Goal: Task Accomplishment & Management: Manage account settings

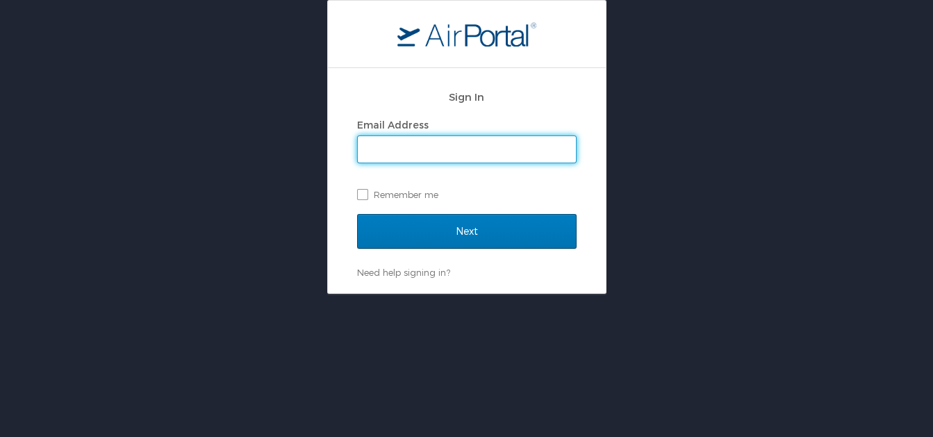
click at [432, 154] on input "Email Address" at bounding box center [467, 149] width 218 height 26
type input "[PERSON_NAME][EMAIL_ADDRESS][PERSON_NAME][DOMAIN_NAME]"
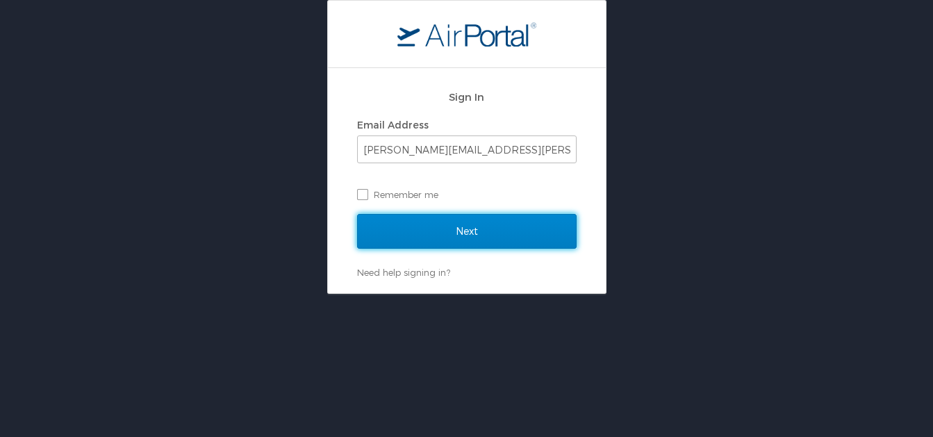
click at [457, 237] on input "Next" at bounding box center [466, 231] width 219 height 35
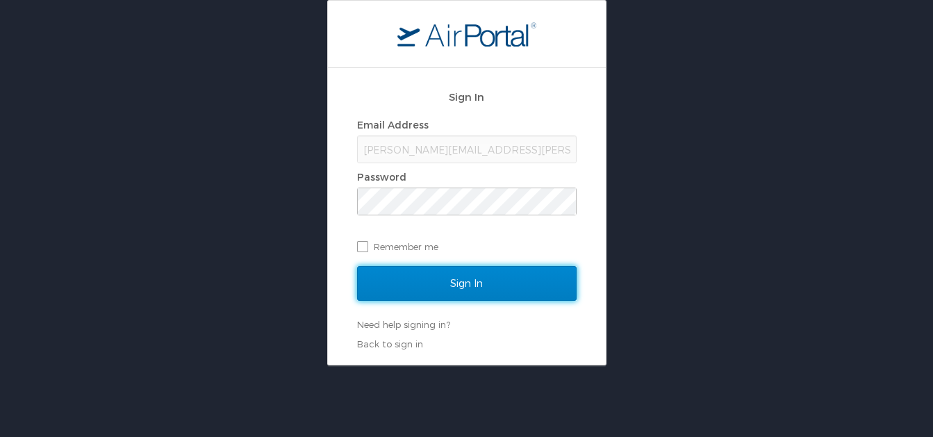
drag, startPoint x: 458, startPoint y: 287, endPoint x: 497, endPoint y: 287, distance: 38.9
click at [460, 287] on input "Sign In" at bounding box center [466, 283] width 219 height 35
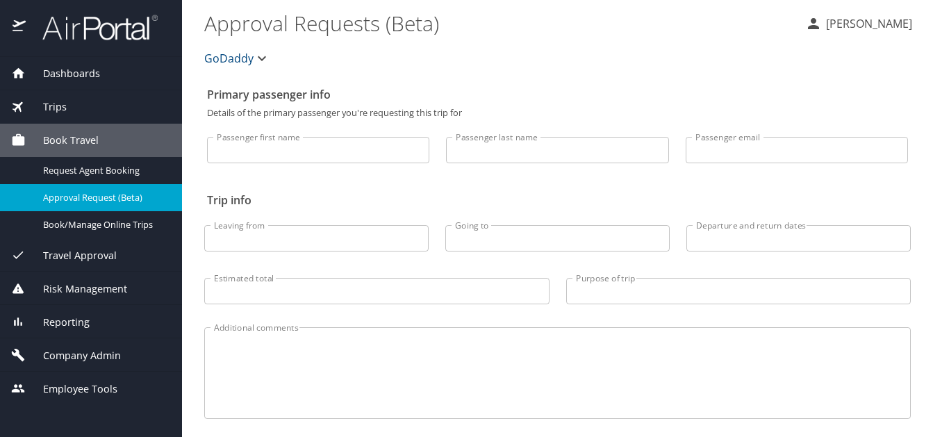
click at [697, 38] on div "GoDaddy" at bounding box center [557, 58] width 723 height 44
click at [44, 103] on span "Trips" at bounding box center [46, 106] width 41 height 15
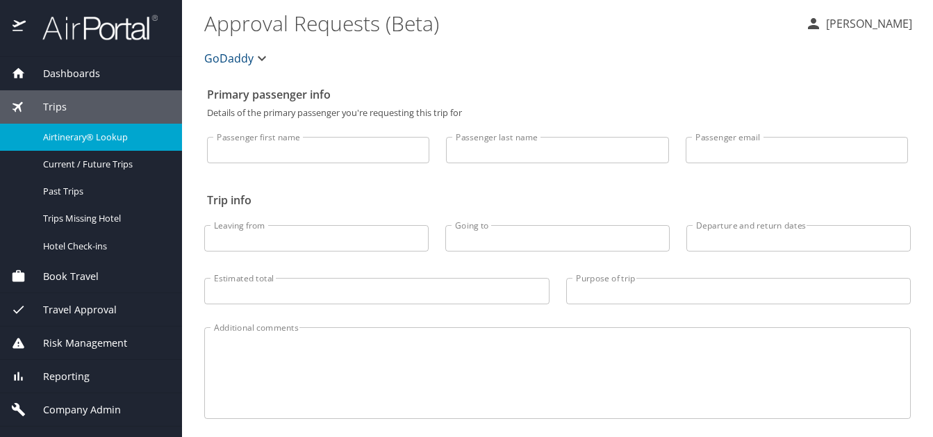
click at [69, 141] on div "Airtinerary® Lookup" at bounding box center [91, 137] width 160 height 16
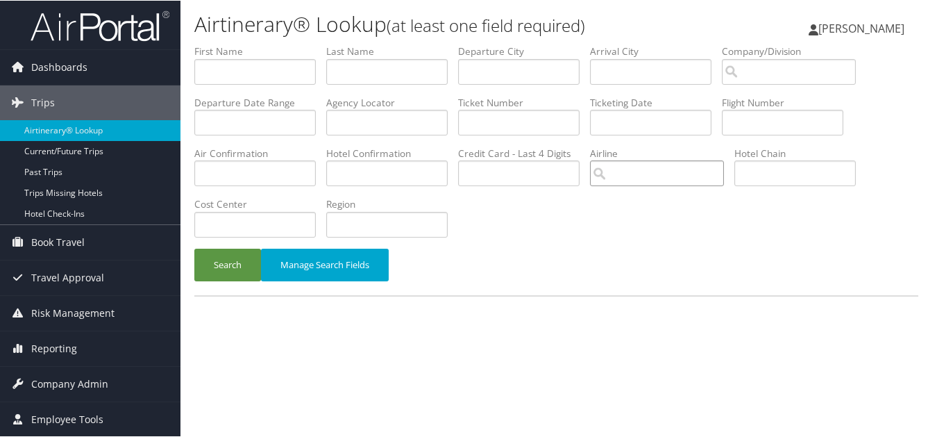
click at [590, 160] on input "search" at bounding box center [657, 173] width 134 height 26
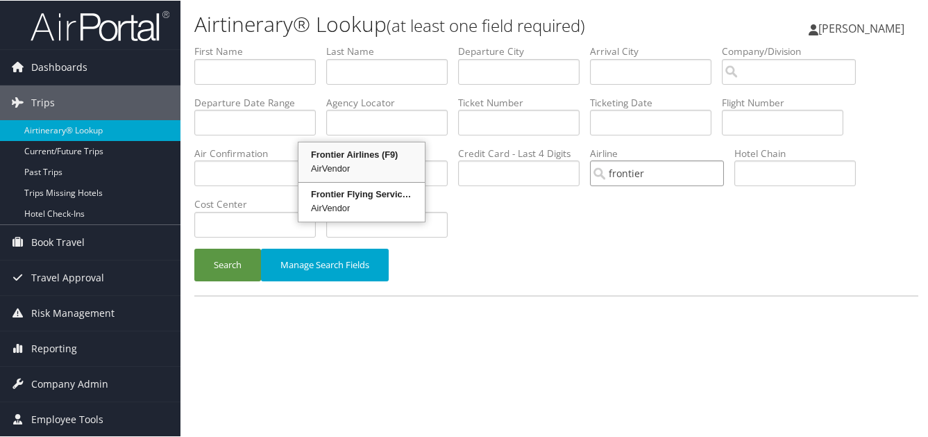
click at [350, 156] on div "Frontier Airlines (F9)" at bounding box center [362, 154] width 122 height 14
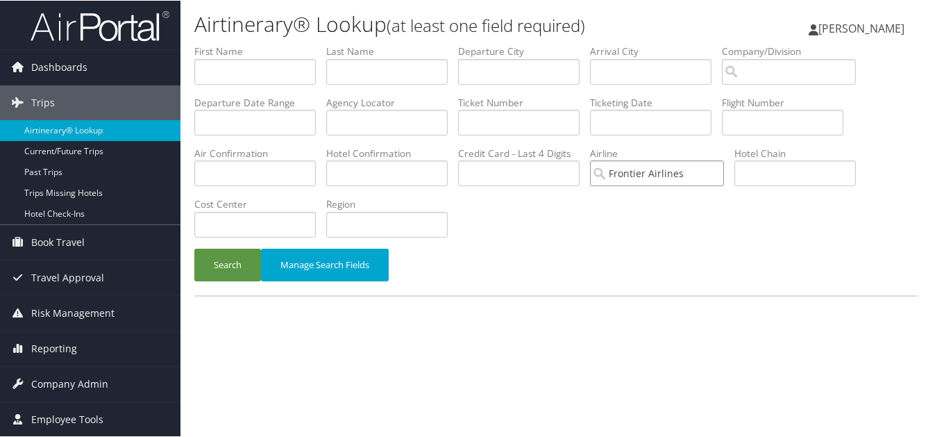
type input "Frontier Airlines"
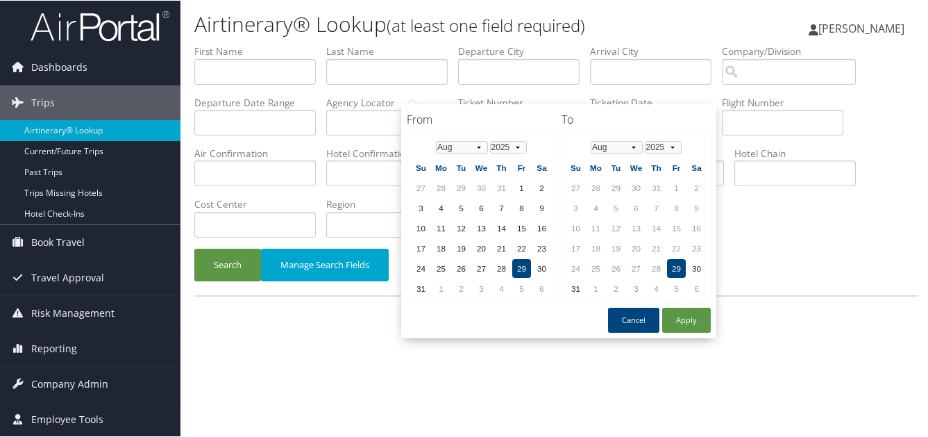
click at [590, 109] on input "text" at bounding box center [651, 122] width 122 height 26
click at [524, 181] on td "1" at bounding box center [521, 187] width 19 height 19
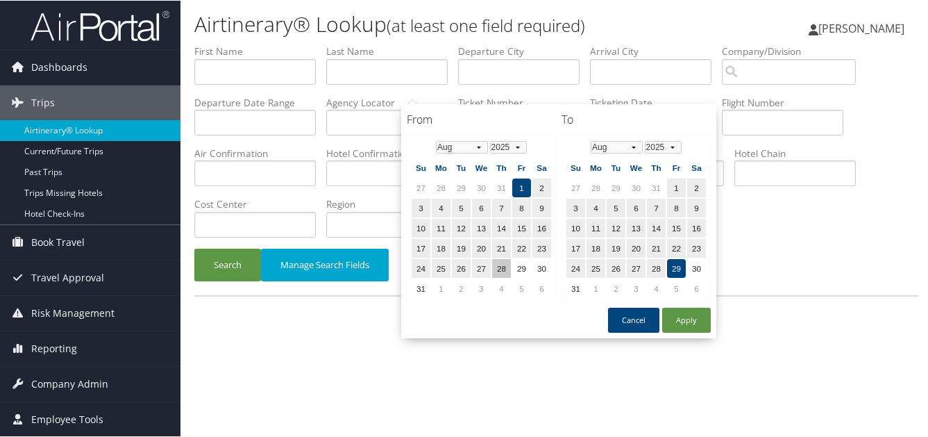
click at [507, 262] on td "28" at bounding box center [501, 267] width 19 height 19
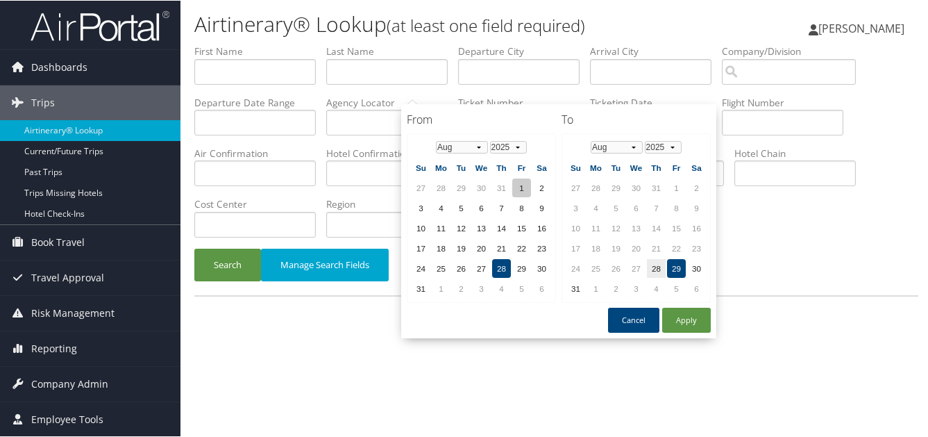
click at [524, 187] on td "1" at bounding box center [521, 187] width 19 height 19
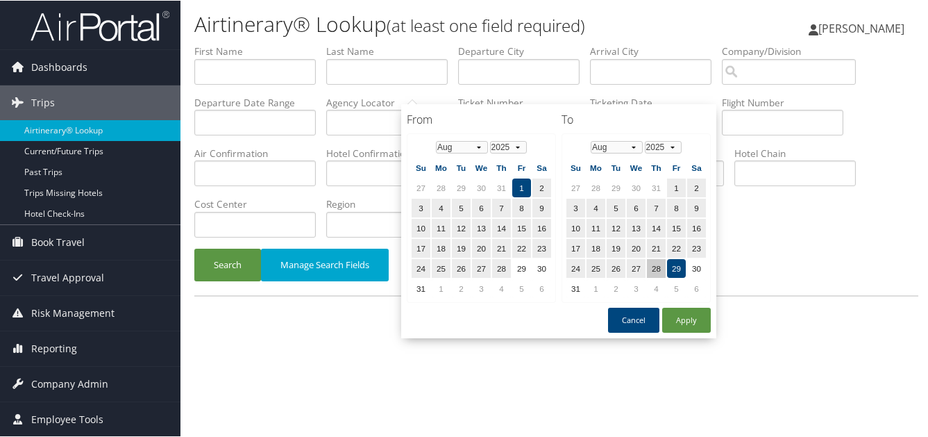
click at [658, 258] on td "28" at bounding box center [656, 267] width 19 height 19
click at [699, 309] on button "Apply" at bounding box center [686, 319] width 49 height 25
type input "08/01/2025 - 08/28/2025"
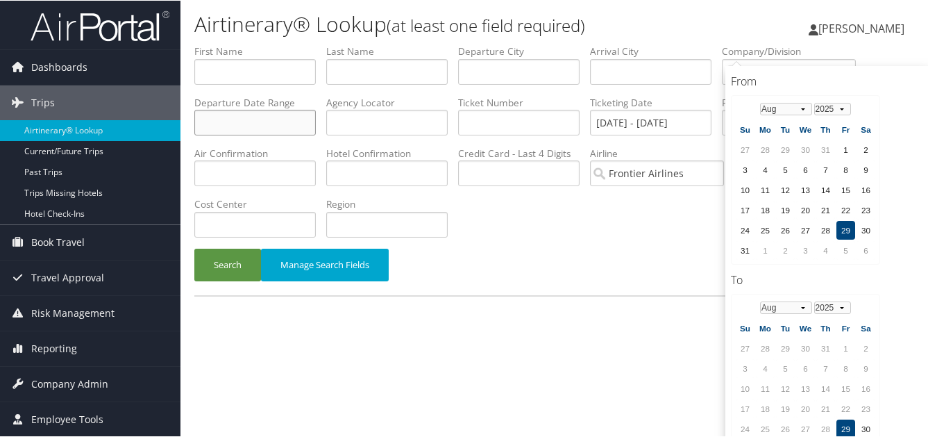
click at [316, 109] on input "text" at bounding box center [255, 122] width 122 height 26
click at [844, 223] on td "29" at bounding box center [846, 229] width 19 height 19
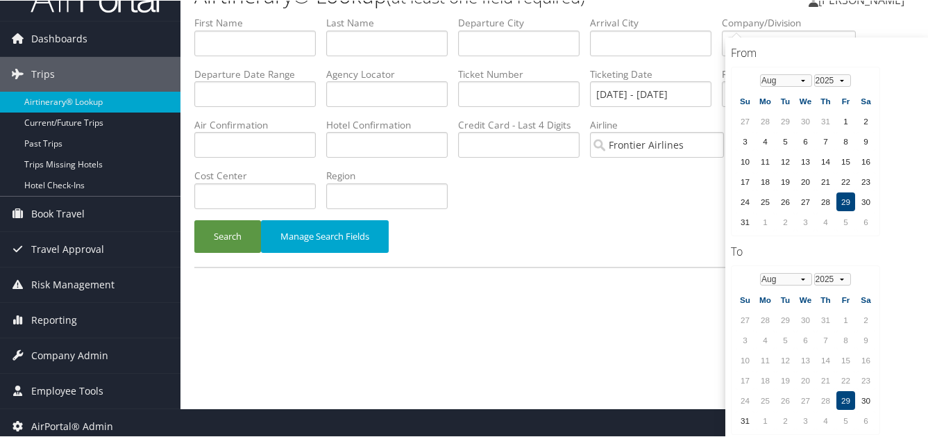
scroll to position [42, 0]
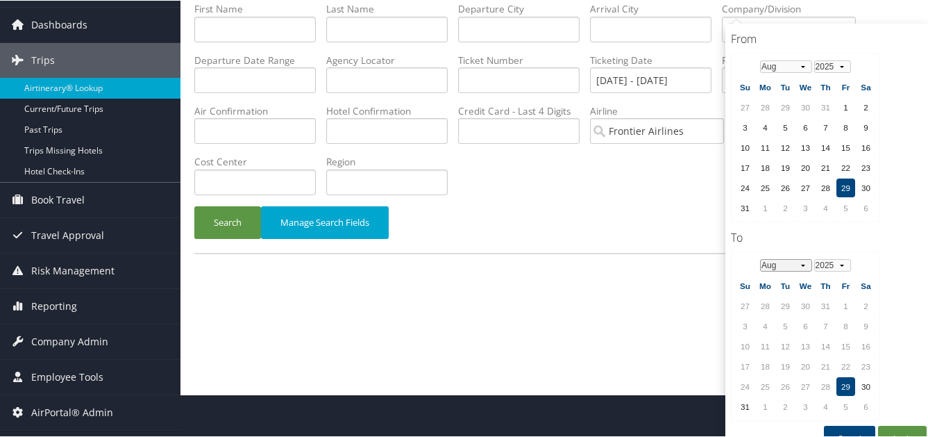
click at [804, 258] on select "Jan Feb Mar Apr May Jun Jul Aug Sep Oct Nov Dec" at bounding box center [786, 264] width 52 height 12
click at [830, 376] on td "30" at bounding box center [826, 385] width 19 height 19
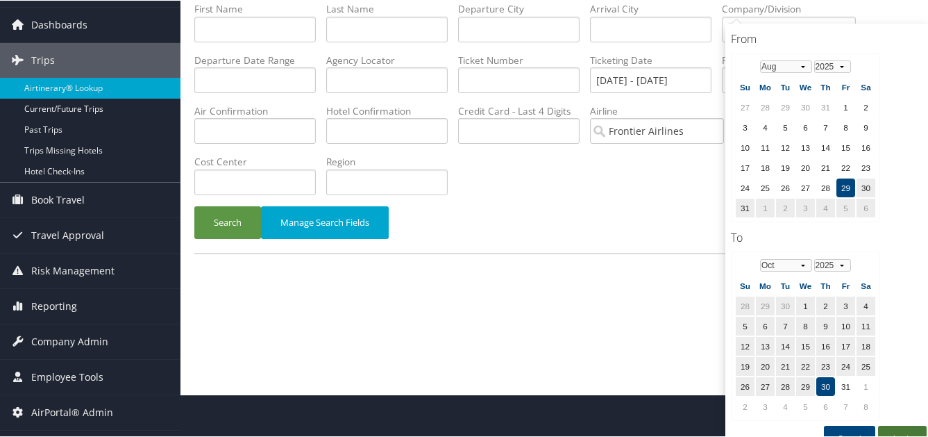
click at [915, 425] on button "Apply" at bounding box center [902, 437] width 49 height 25
type input "08/29/2025 - 10/30/2025"
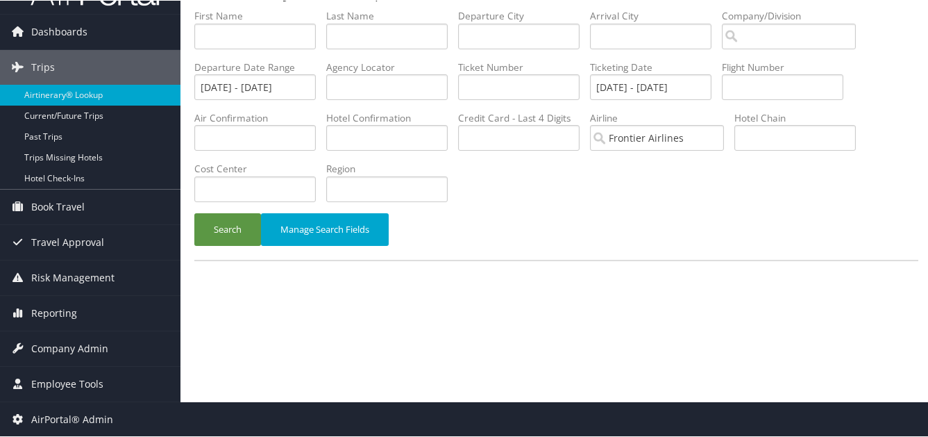
scroll to position [35, 0]
click at [210, 212] on button "Search" at bounding box center [227, 228] width 67 height 33
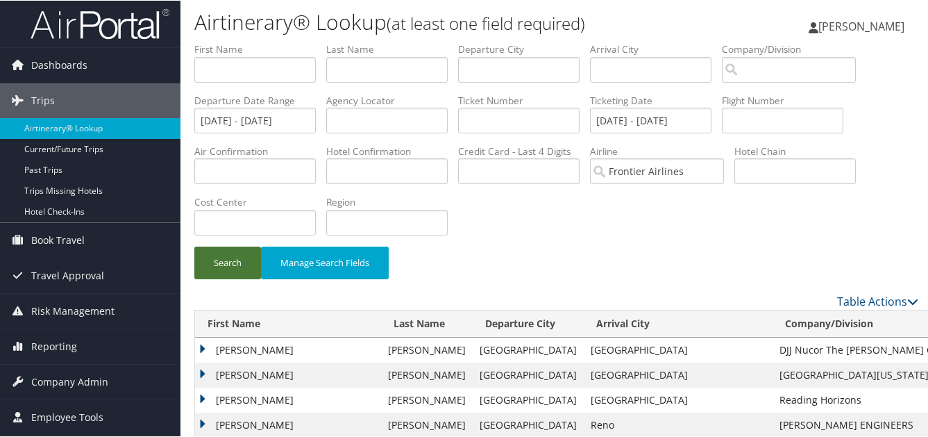
scroll to position [0, 0]
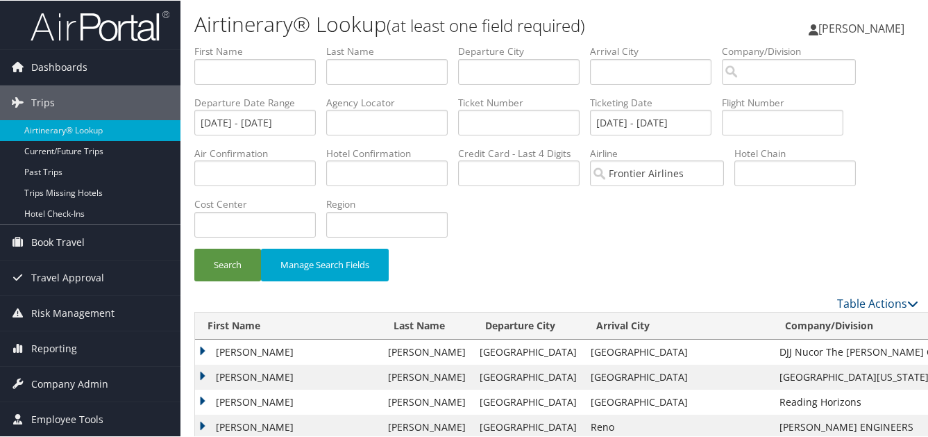
click at [202, 339] on td "DALVIN DEVONTA" at bounding box center [288, 351] width 186 height 25
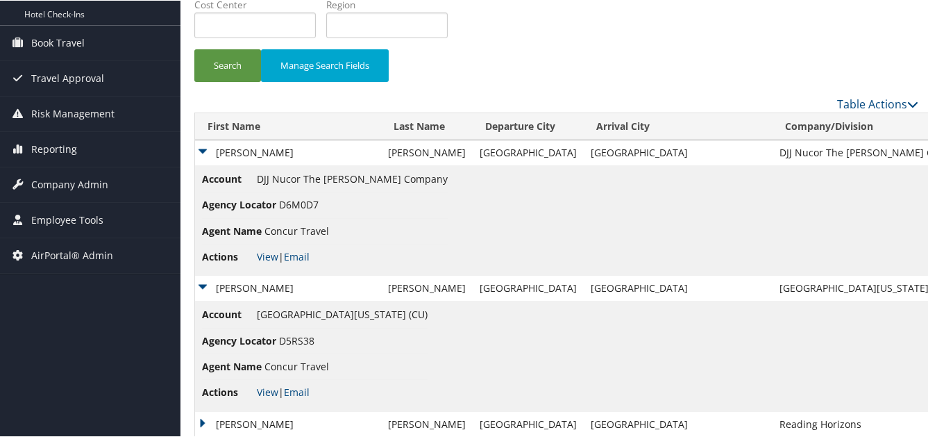
scroll to position [208, 0]
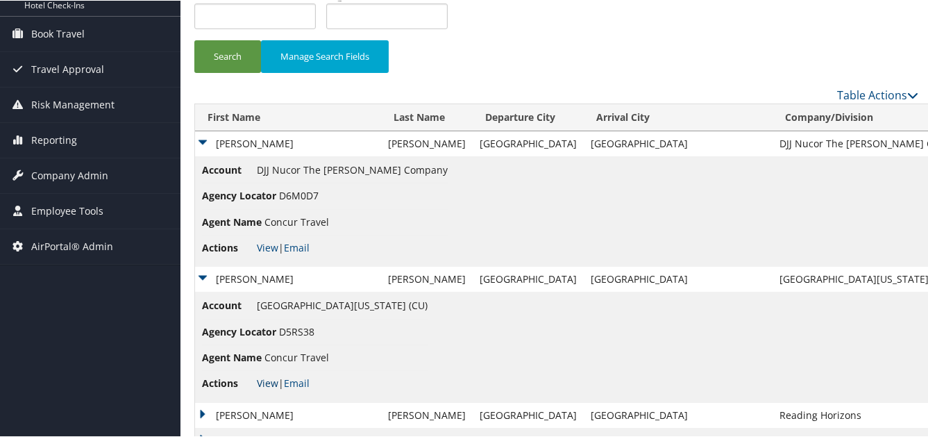
click at [262, 376] on link "View" at bounding box center [268, 382] width 22 height 13
click at [200, 402] on td "FRANCINE" at bounding box center [288, 414] width 186 height 25
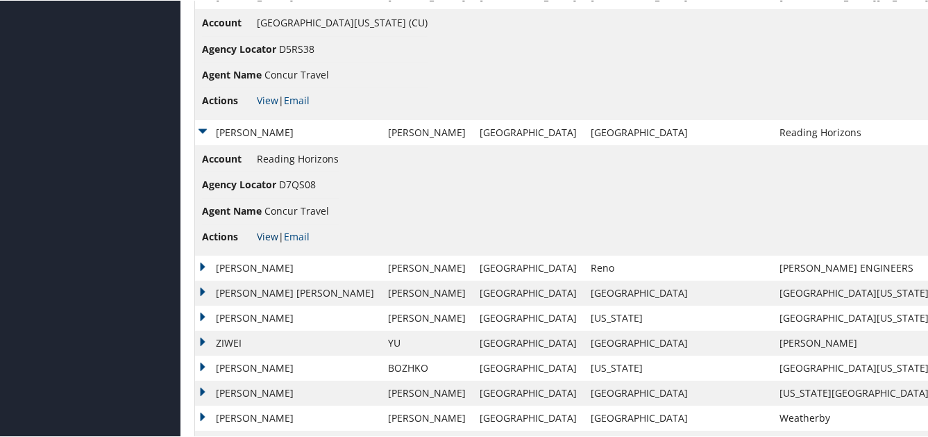
scroll to position [486, 0]
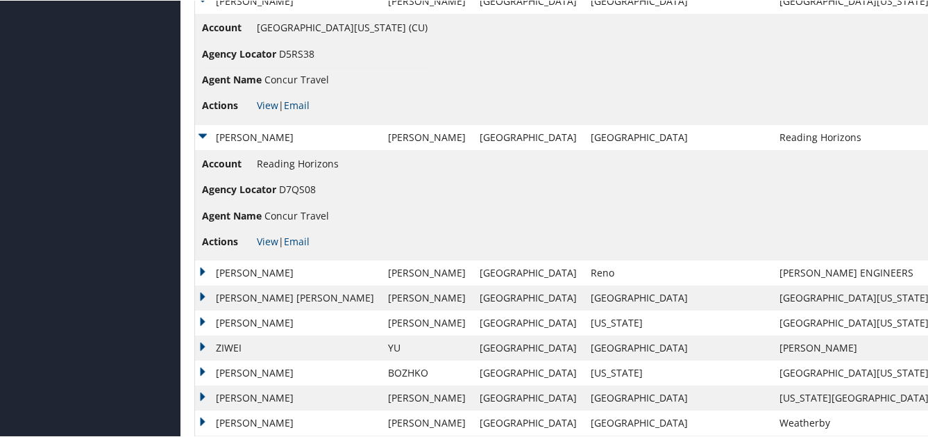
click at [202, 410] on td "Angela" at bounding box center [288, 422] width 186 height 25
click at [199, 410] on td "Angela" at bounding box center [288, 422] width 186 height 25
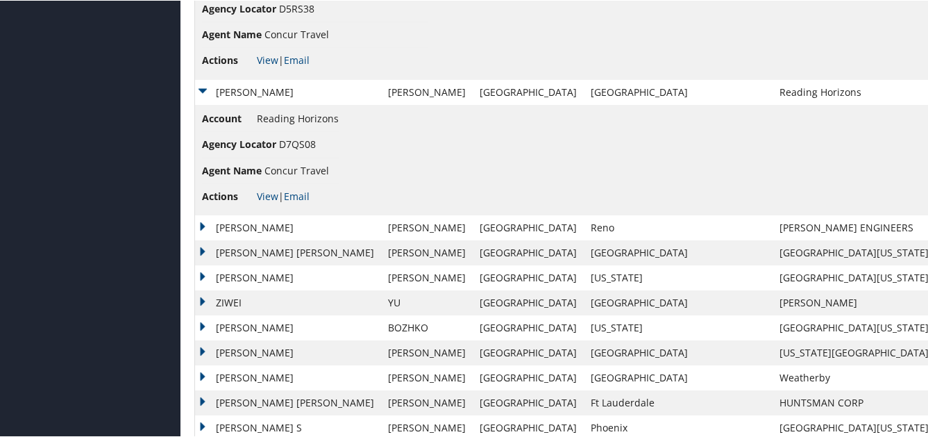
scroll to position [556, 0]
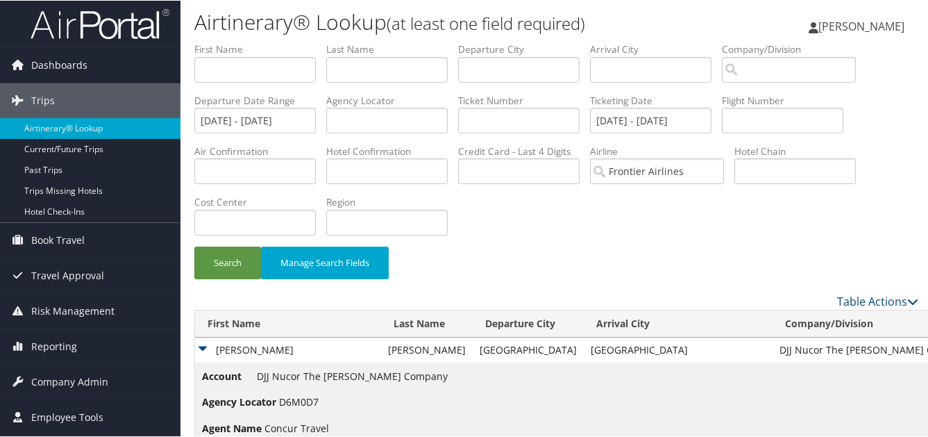
scroll to position [0, 0]
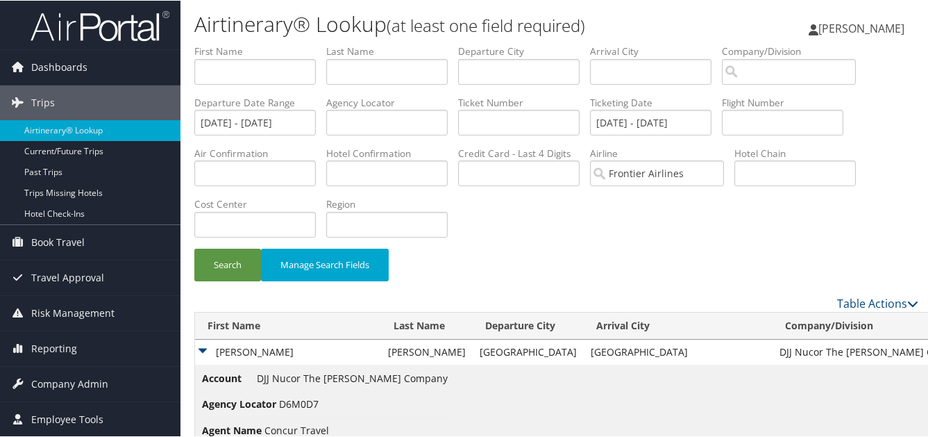
click at [208, 339] on td "DALVIN DEVONTA" at bounding box center [288, 351] width 186 height 25
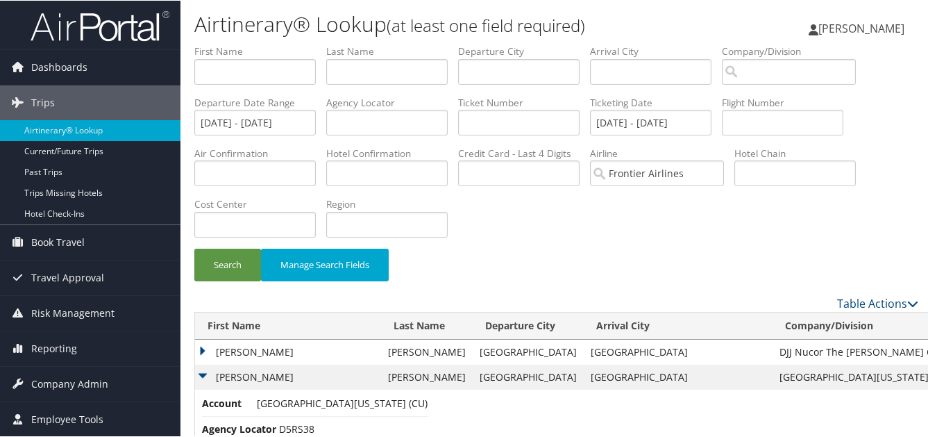
click at [206, 364] on td "STEPHANIE" at bounding box center [288, 376] width 186 height 25
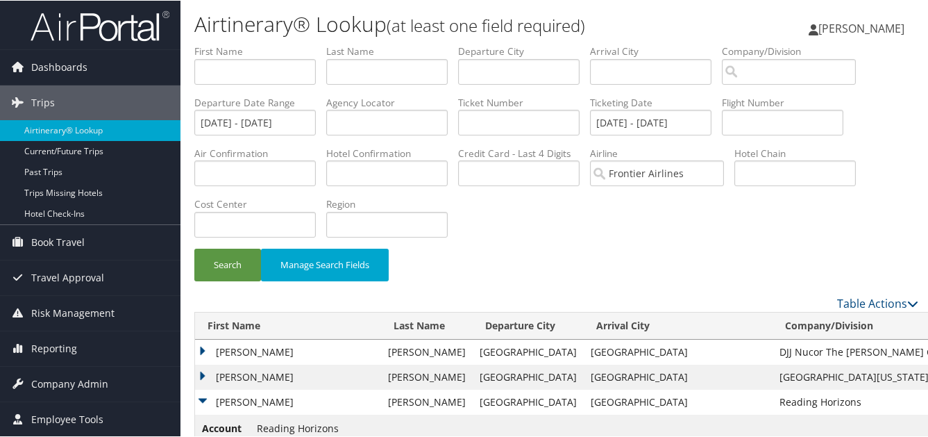
click at [203, 389] on td "FRANCINE" at bounding box center [288, 401] width 186 height 25
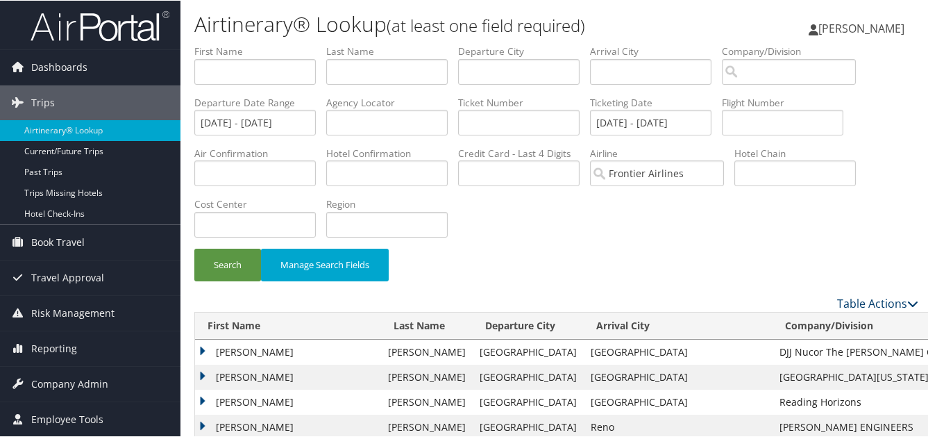
click at [884, 295] on link "Table Actions" at bounding box center [877, 302] width 81 height 15
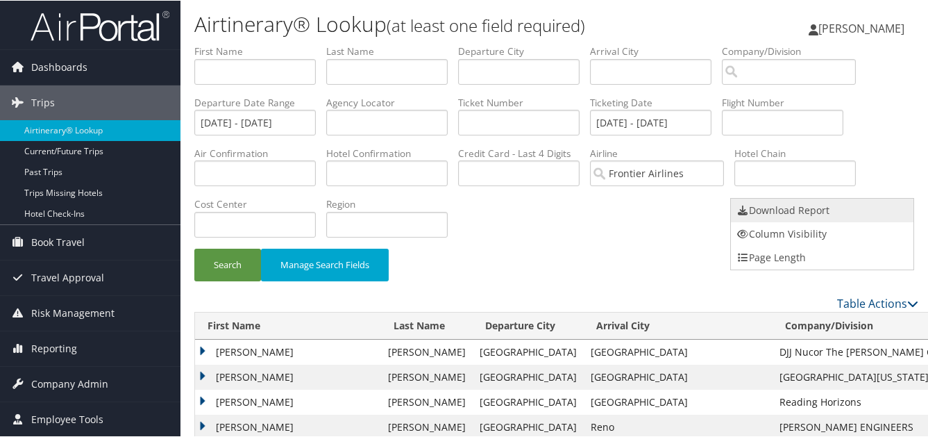
click at [759, 209] on link "Download Report" at bounding box center [822, 210] width 183 height 24
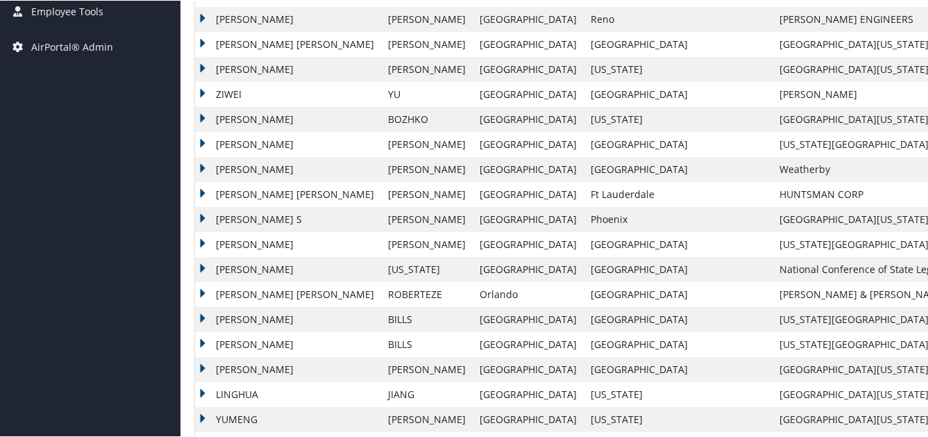
scroll to position [417, 0]
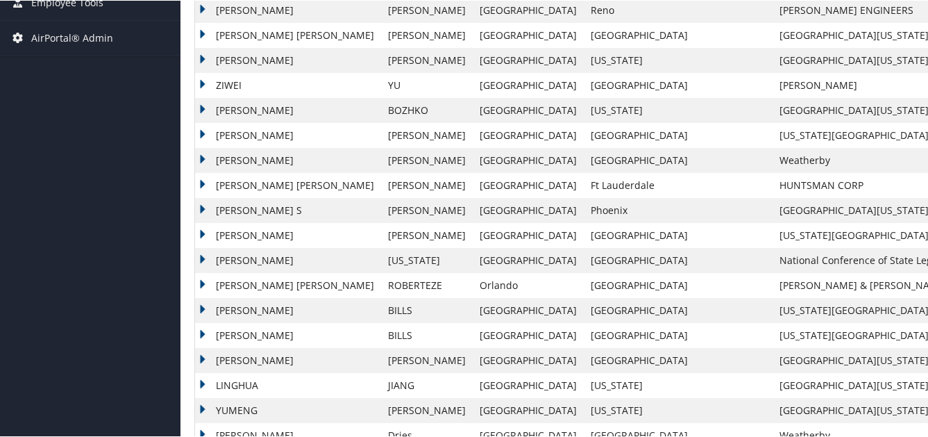
click at [206, 422] on td "Daniel" at bounding box center [288, 434] width 186 height 25
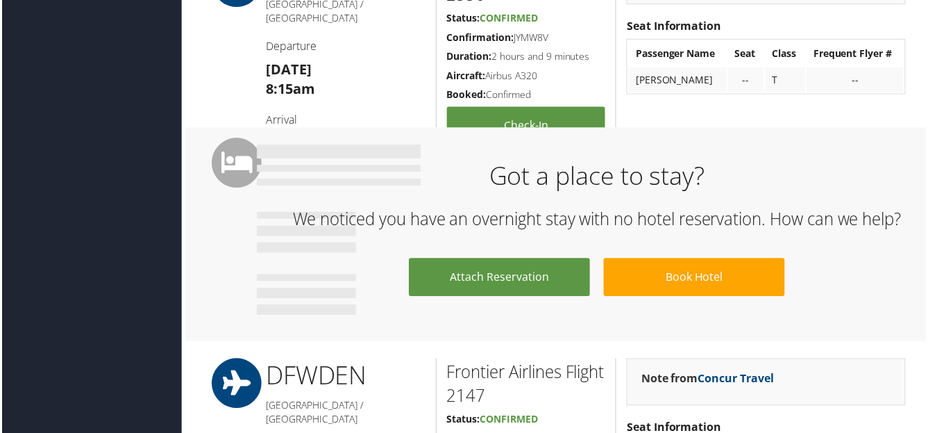
scroll to position [640, 0]
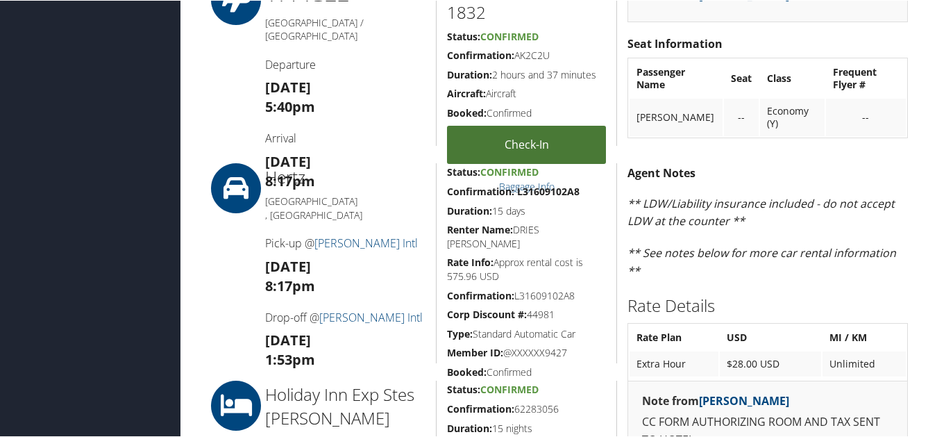
scroll to position [417, 0]
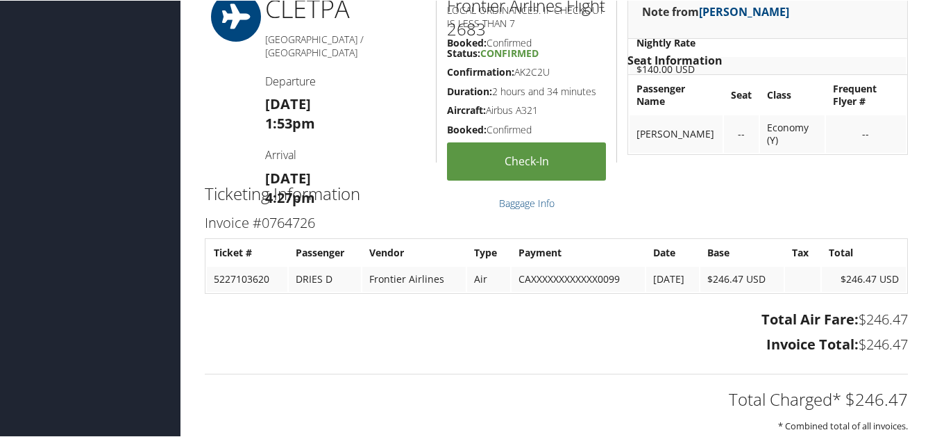
scroll to position [1111, 0]
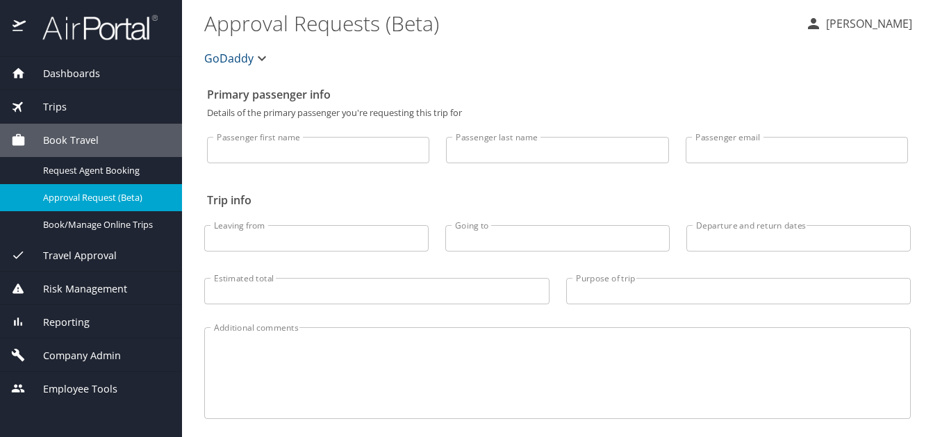
click at [47, 106] on span "Trips" at bounding box center [46, 106] width 41 height 15
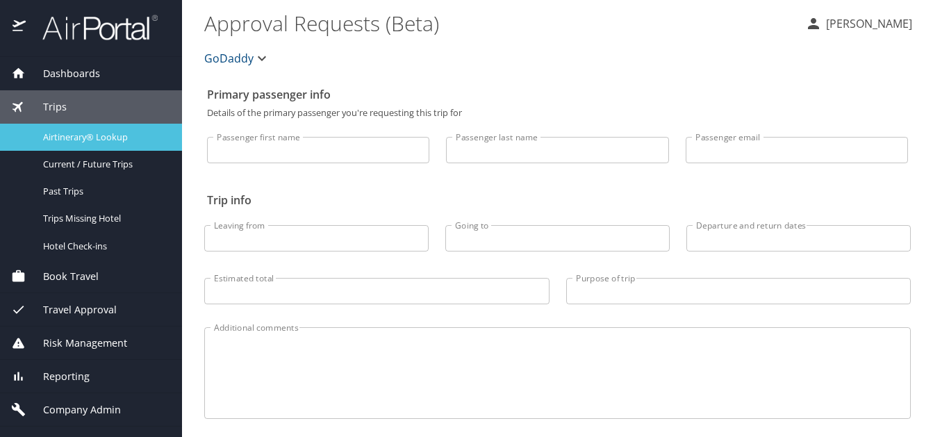
click at [111, 132] on span "Airtinerary® Lookup" at bounding box center [104, 137] width 122 height 13
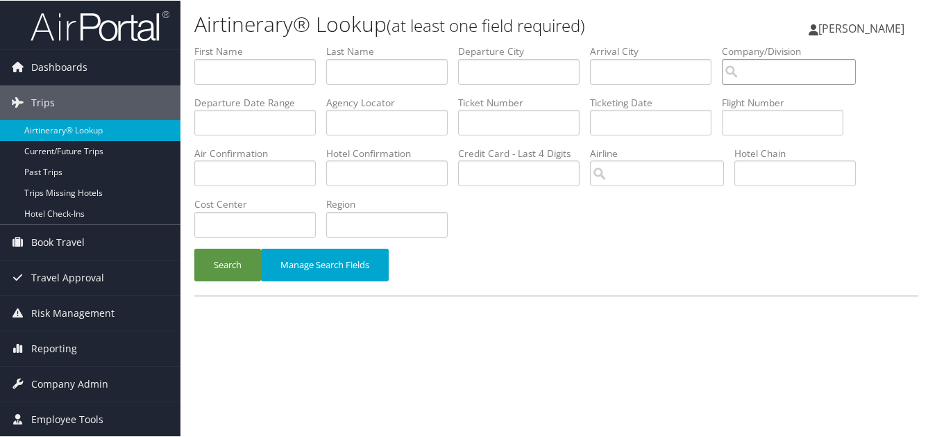
click at [722, 58] on input "search" at bounding box center [789, 71] width 134 height 26
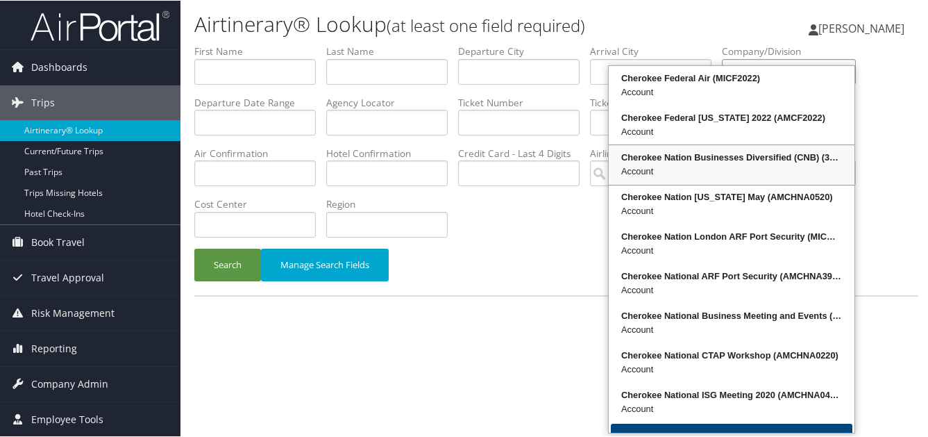
click at [726, 164] on div "Account" at bounding box center [732, 171] width 242 height 14
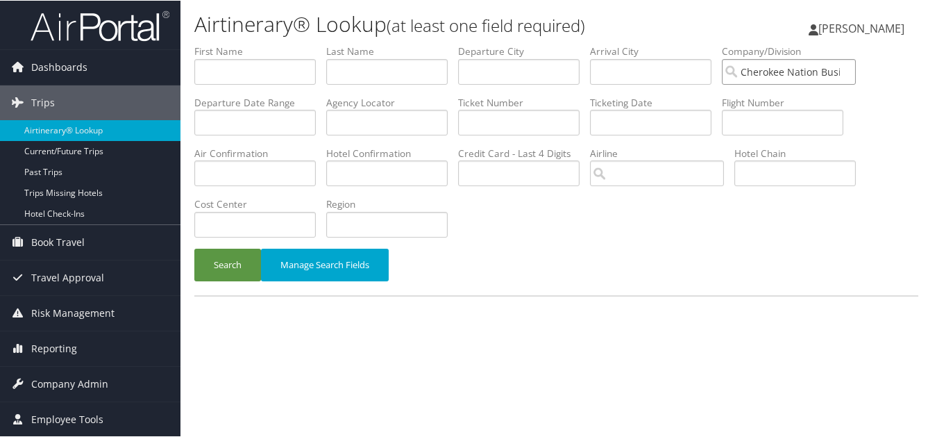
type input "Cherokee Nation Businesses Diversified (CNB)"
click at [590, 109] on input "text" at bounding box center [651, 122] width 122 height 26
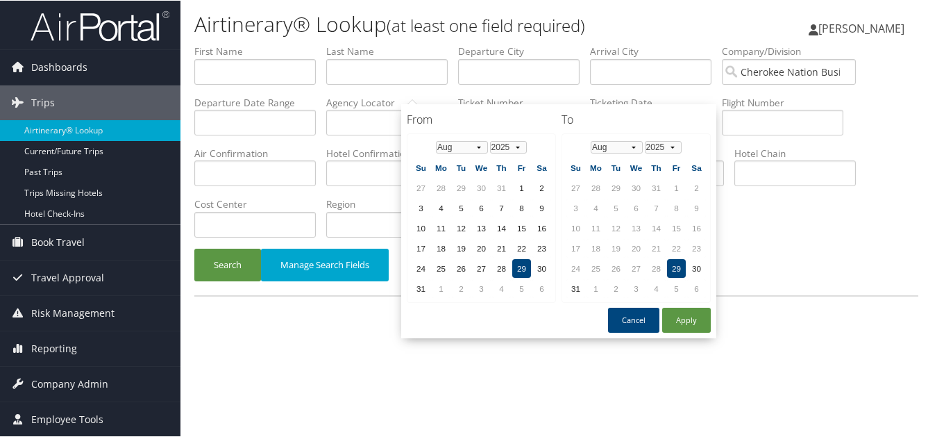
click at [590, 146] on label "Airline" at bounding box center [662, 153] width 144 height 14
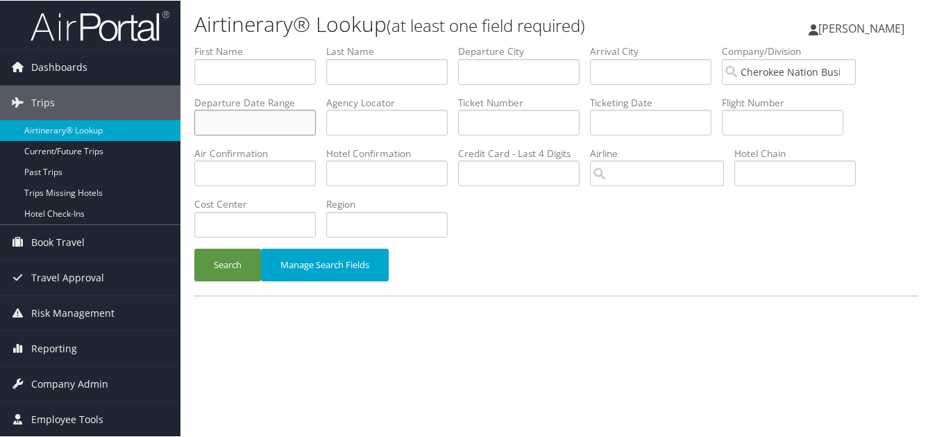
click at [316, 109] on input "text" at bounding box center [255, 122] width 122 height 26
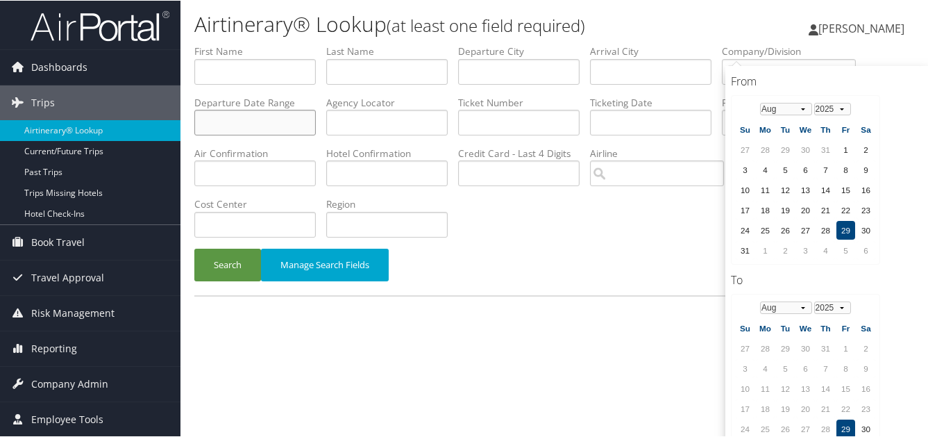
scroll to position [42, 0]
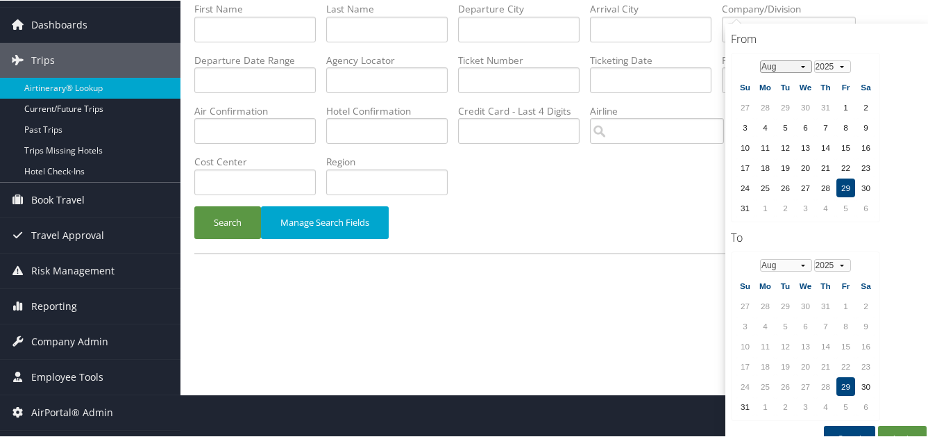
click at [803, 60] on select "Jan Feb Mar Apr May Jun Jul Aug Sep Oct Nov Dec" at bounding box center [786, 66] width 52 height 12
click at [765, 142] on td "15" at bounding box center [765, 146] width 19 height 19
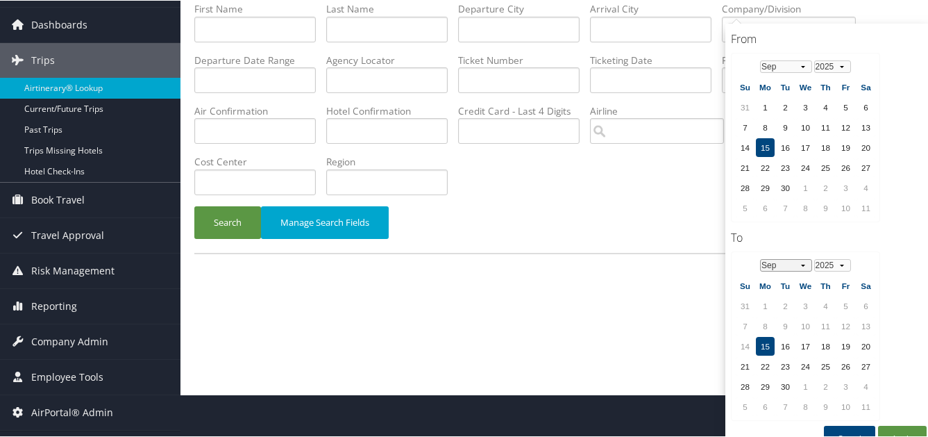
click at [802, 258] on select "Jan Feb Mar Apr May Jun Jul Aug Sep Oct Nov Dec" at bounding box center [786, 264] width 52 height 12
click at [805, 356] on td "22" at bounding box center [805, 365] width 19 height 19
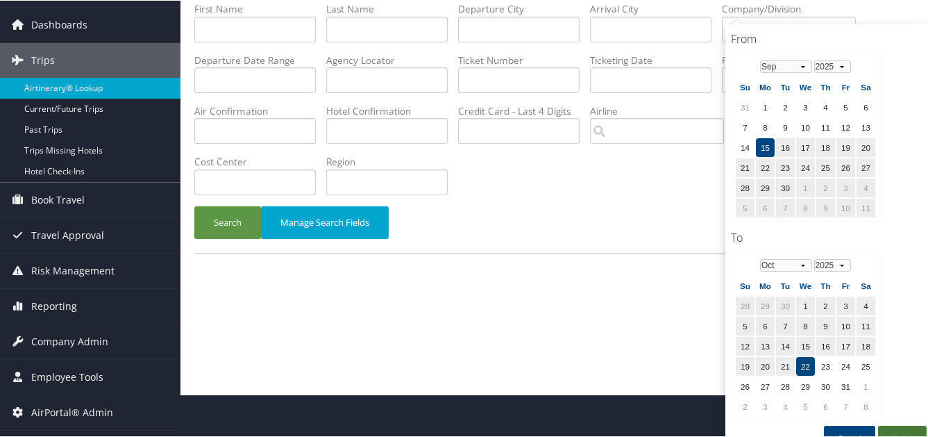
click at [900, 425] on button "Apply" at bounding box center [902, 437] width 49 height 25
type input "09/15/2025 - 10/22/2025"
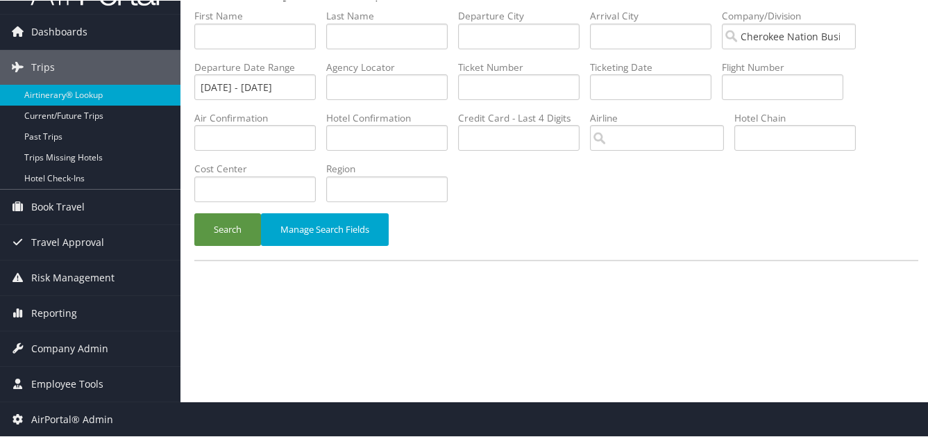
scroll to position [35, 0]
click at [221, 212] on button "Search" at bounding box center [227, 228] width 67 height 33
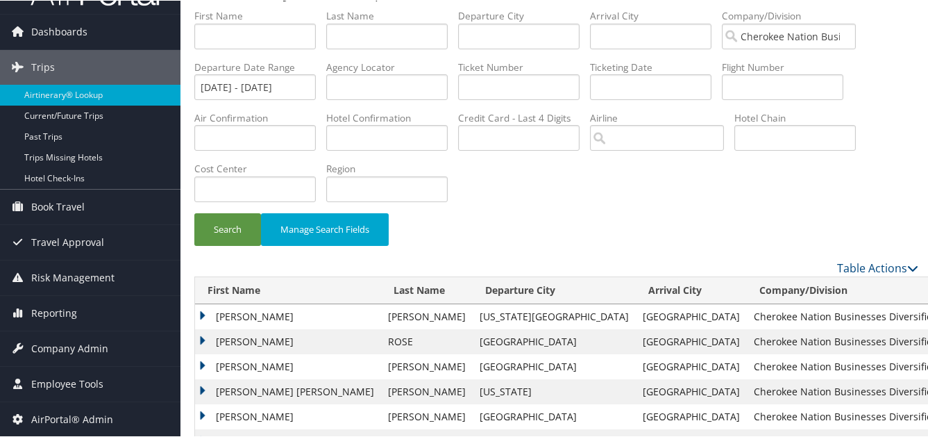
click at [202, 303] on td "CARMI ANN" at bounding box center [288, 315] width 186 height 25
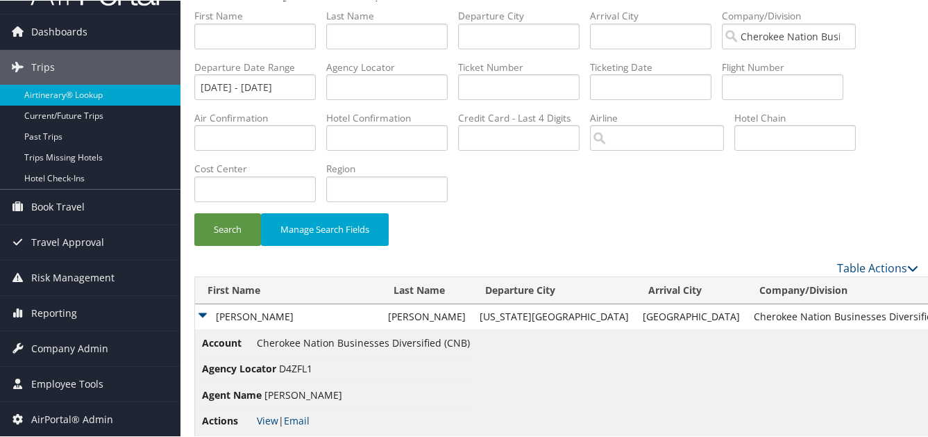
click at [703, 212] on div "Search Manage Search Fields" at bounding box center [556, 235] width 745 height 47
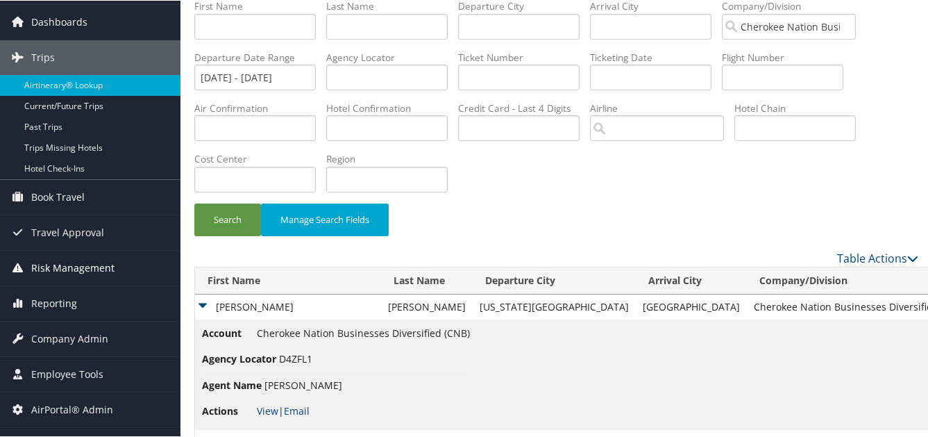
scroll to position [69, 0]
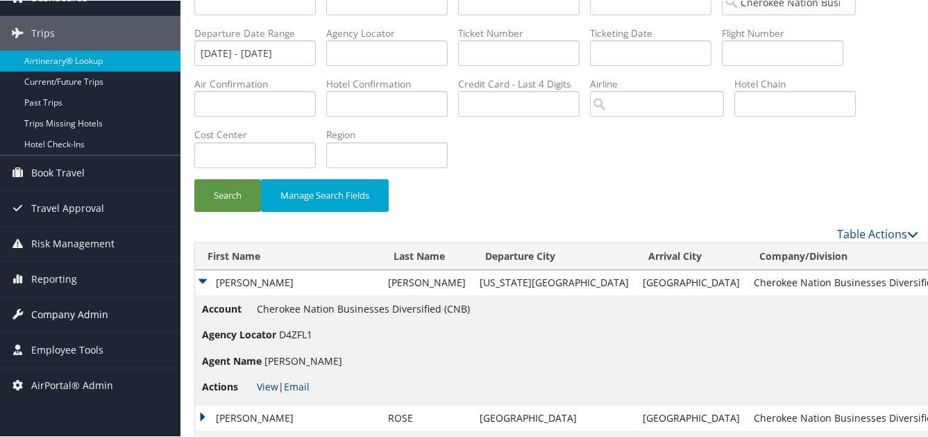
click at [80, 311] on span "Company Admin" at bounding box center [69, 314] width 77 height 35
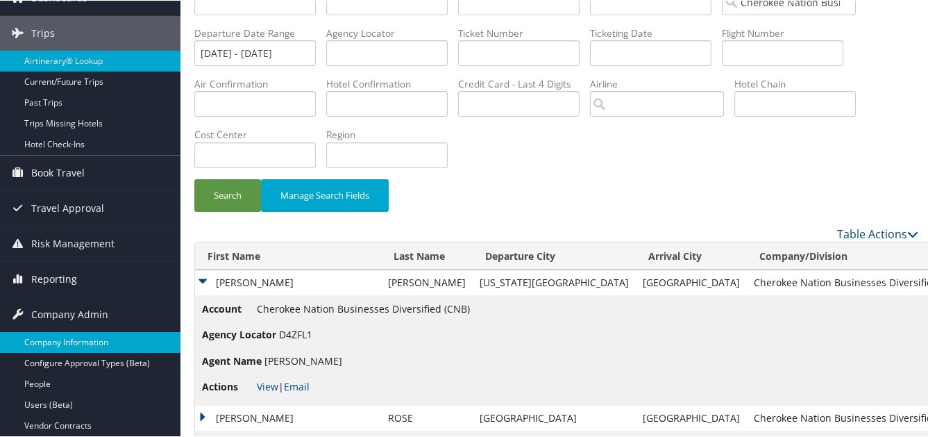
click at [73, 342] on link "Company Information" at bounding box center [90, 341] width 181 height 21
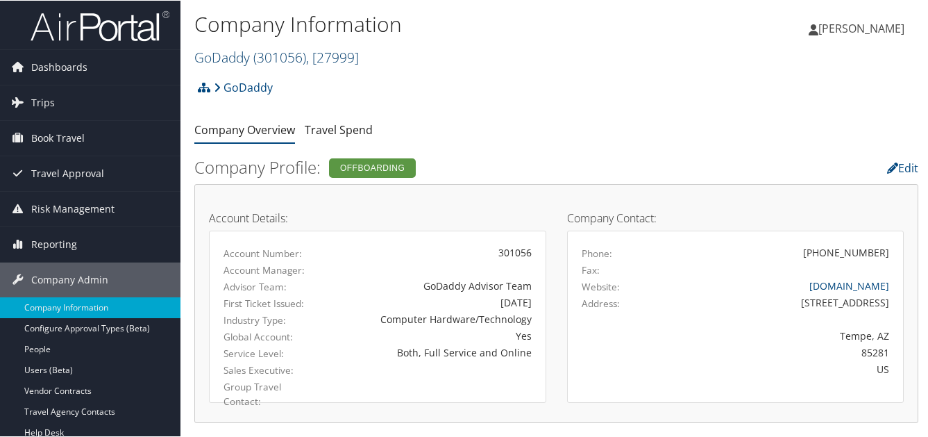
click at [260, 47] on span "( 301056 )" at bounding box center [279, 56] width 53 height 19
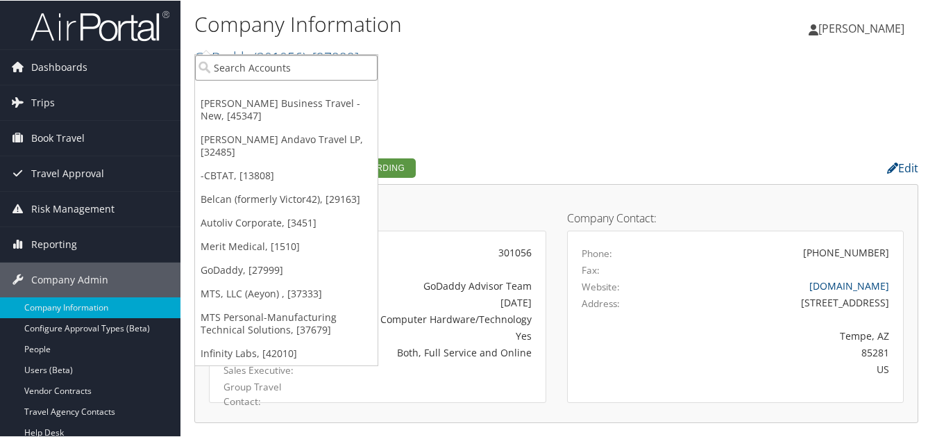
click at [257, 65] on input "search" at bounding box center [286, 67] width 183 height 26
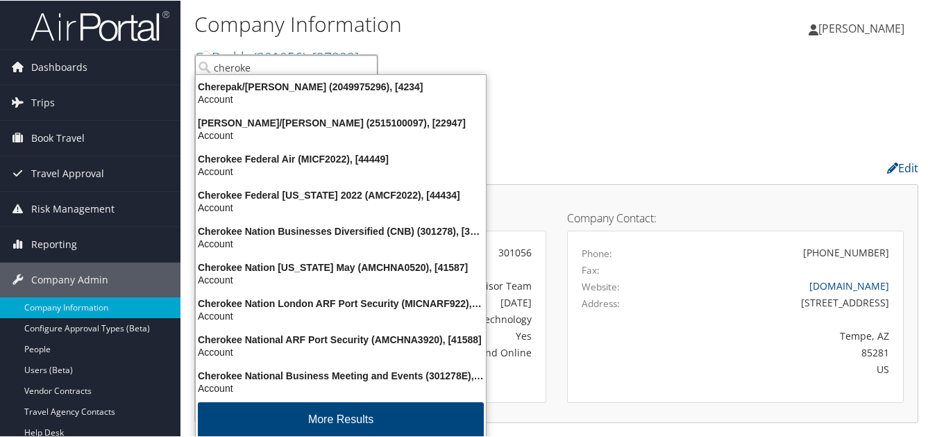
type input "cherokee"
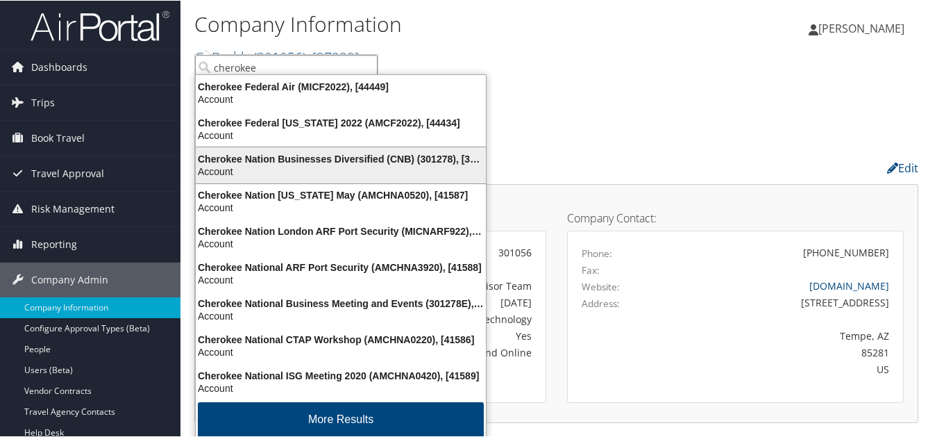
click at [311, 152] on div "Cherokee Nation Businesses Diversified (CNB) (301278), [31643]" at bounding box center [340, 158] width 307 height 12
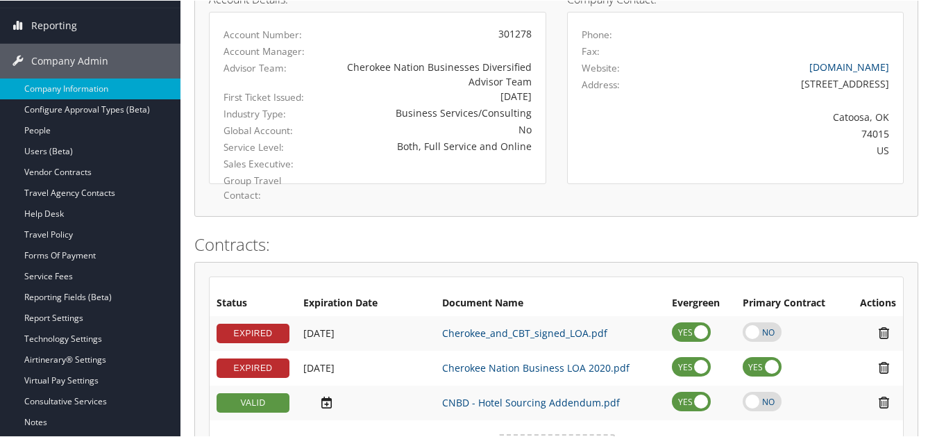
scroll to position [208, 0]
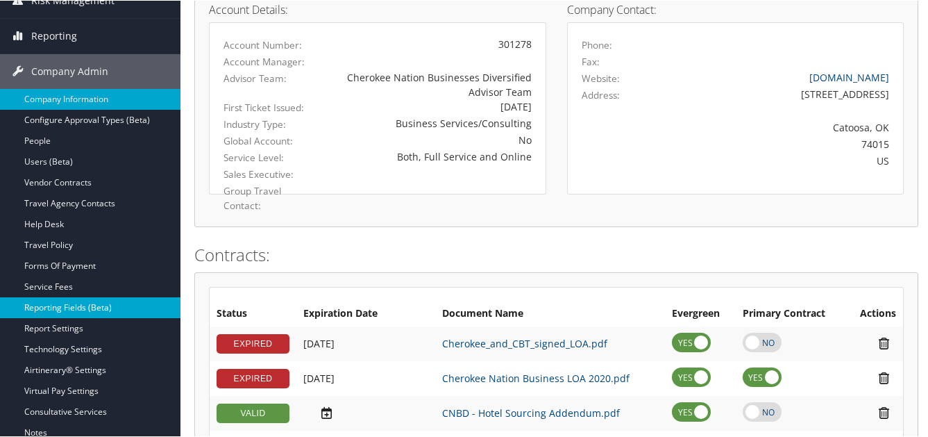
click at [81, 306] on link "Reporting Fields (Beta)" at bounding box center [90, 307] width 181 height 21
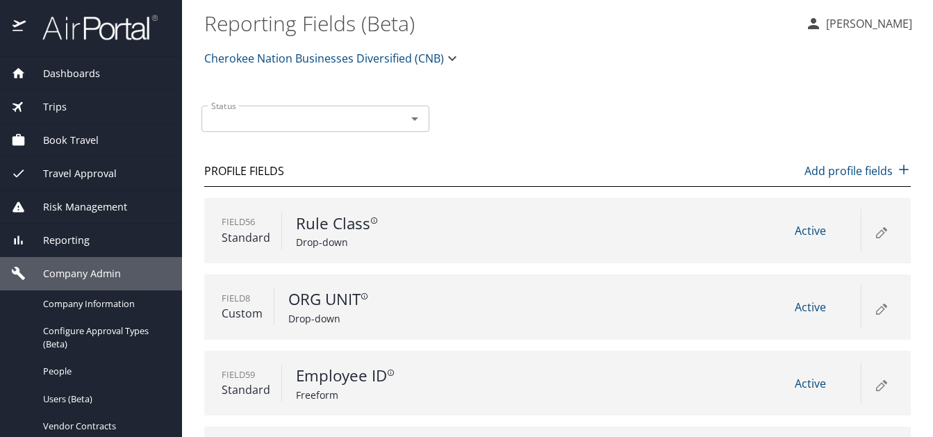
click at [361, 53] on span "Cherokee Nation Businesses Diversified (CNB)" at bounding box center [324, 58] width 240 height 19
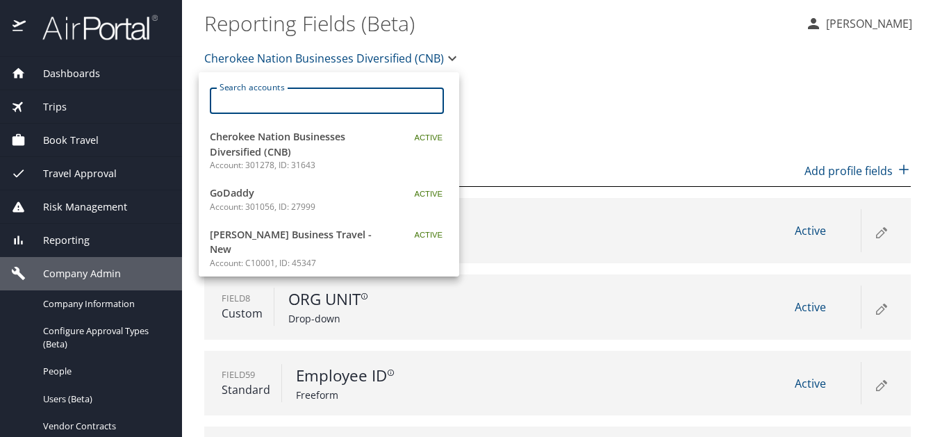
click at [274, 97] on input "Search accounts" at bounding box center [331, 100] width 225 height 26
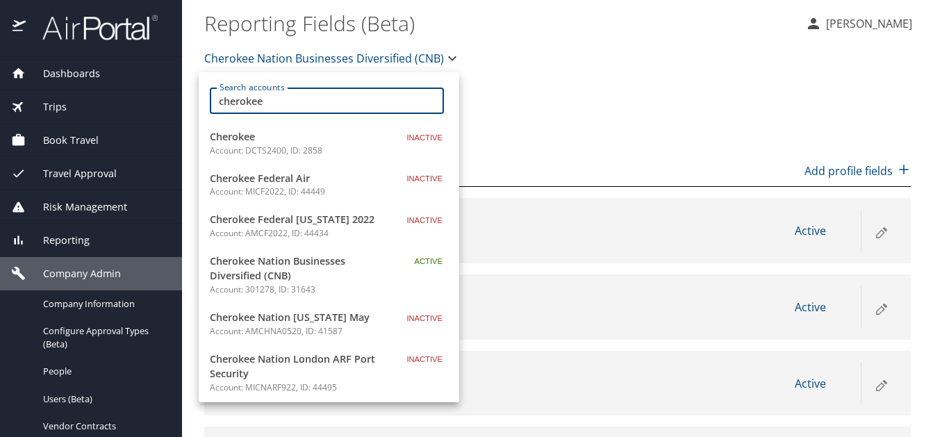
type input "cherokee"
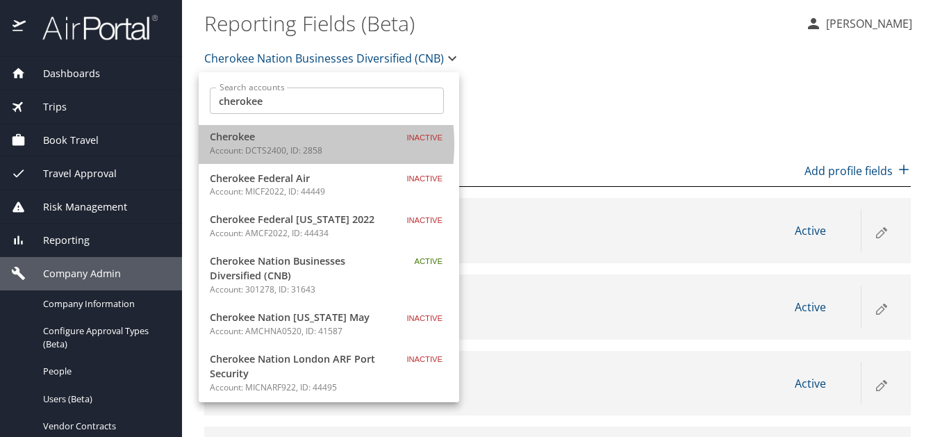
click at [265, 144] on p "Account: DCTS2400, ID: 2858" at bounding box center [297, 150] width 174 height 12
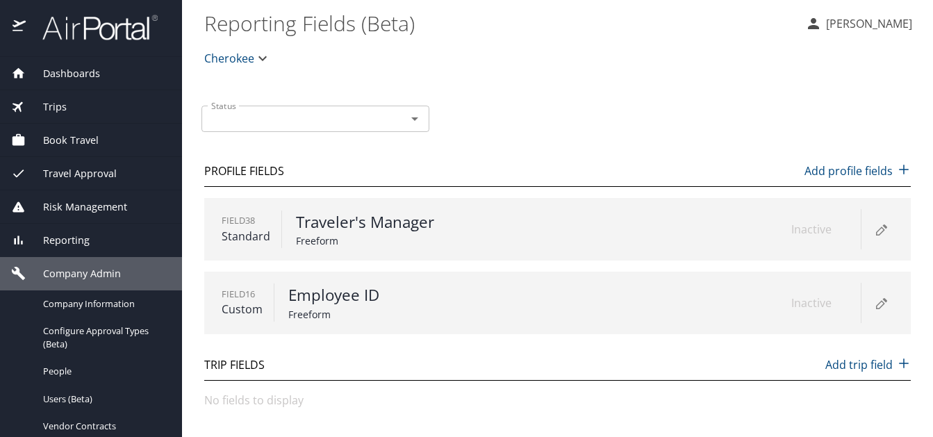
click at [241, 60] on span "Cherokee" at bounding box center [229, 58] width 50 height 19
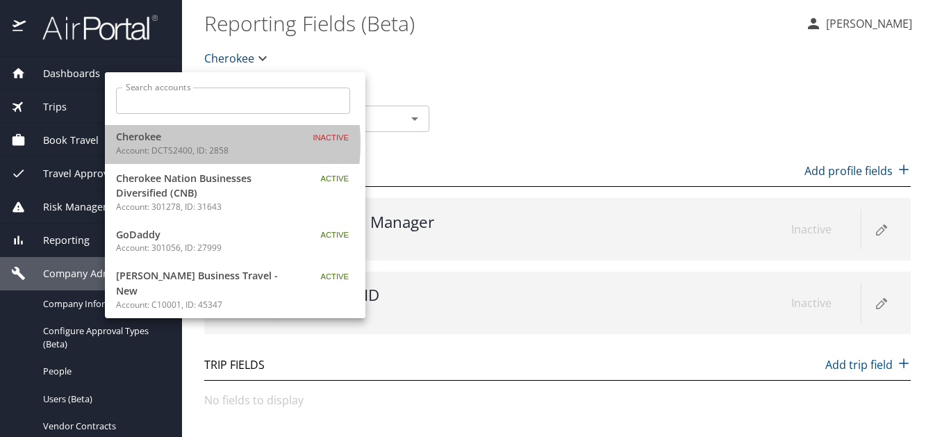
click at [176, 144] on p "Account: DCTS2400, ID: 2858" at bounding box center [203, 150] width 174 height 12
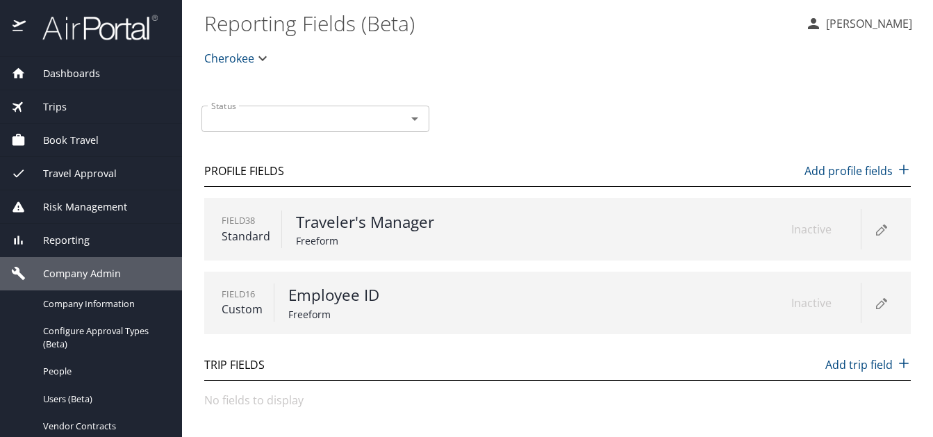
click at [242, 53] on span "Cherokee" at bounding box center [229, 58] width 50 height 19
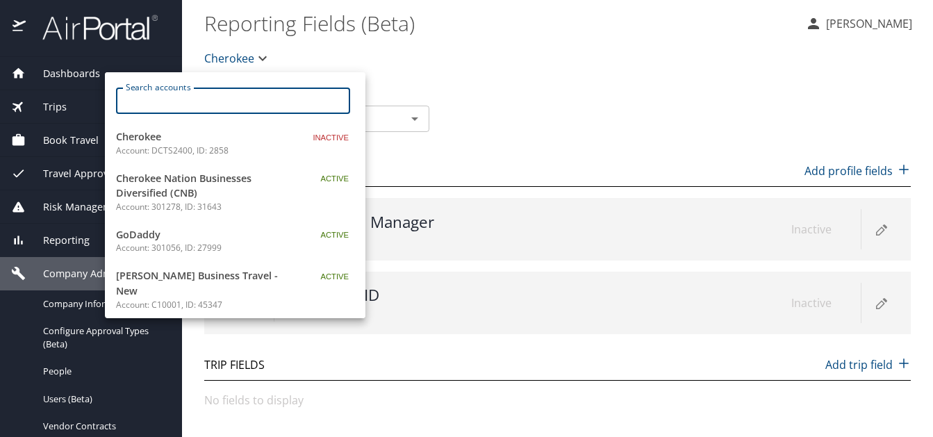
click at [199, 103] on input "Search accounts" at bounding box center [237, 100] width 225 height 26
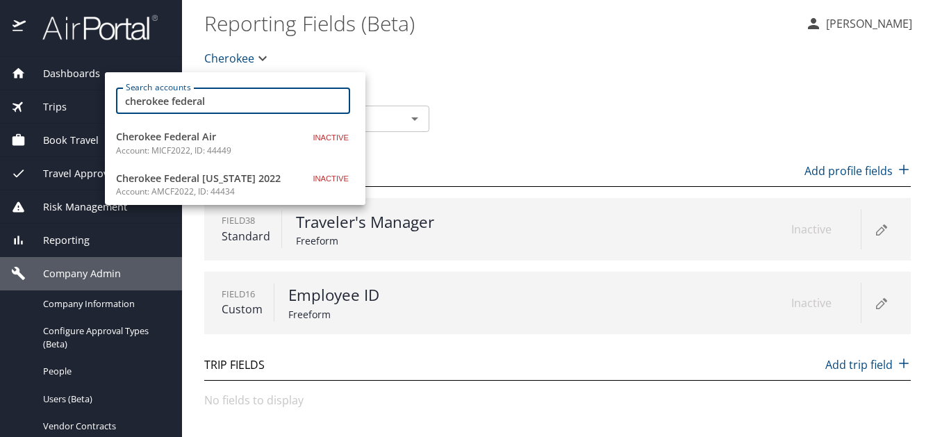
drag, startPoint x: 198, startPoint y: 103, endPoint x: 34, endPoint y: 102, distance: 163.9
click at [34, 102] on div "Search accounts cherokee federal Search accounts Cherokee Federal Air Account: …" at bounding box center [466, 218] width 933 height 437
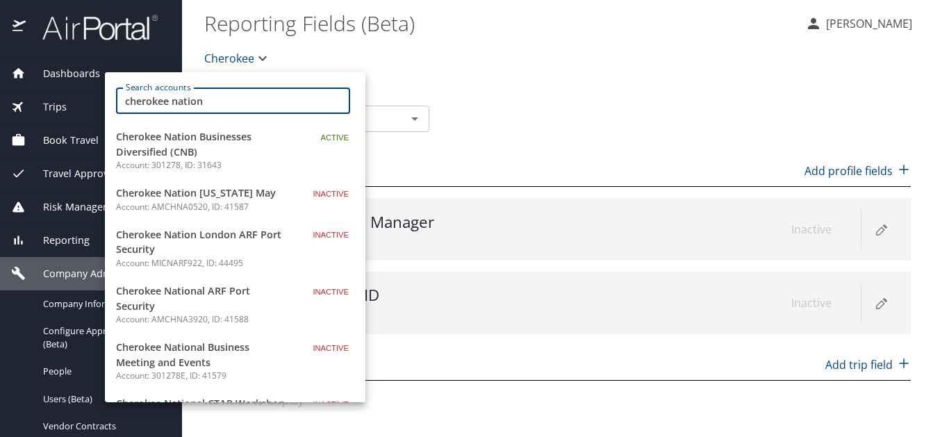
type input "cherokee nation"
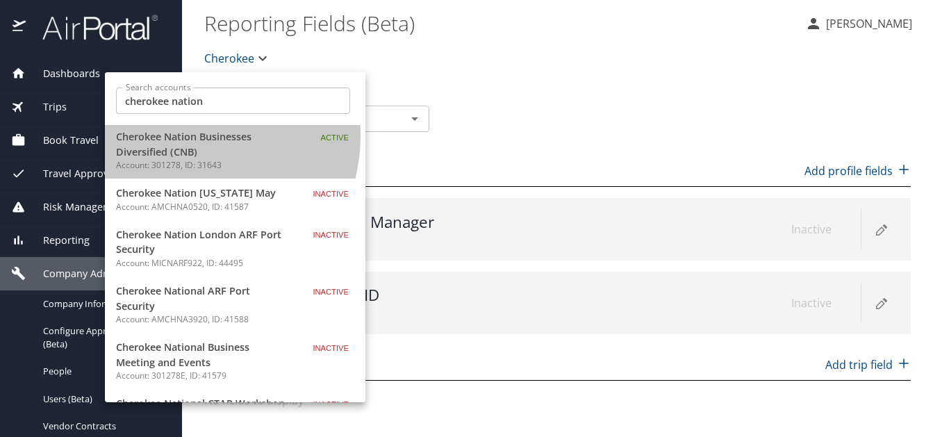
click at [176, 135] on span "Cherokee Nation Businesses Diversified (CNB)" at bounding box center [203, 144] width 174 height 30
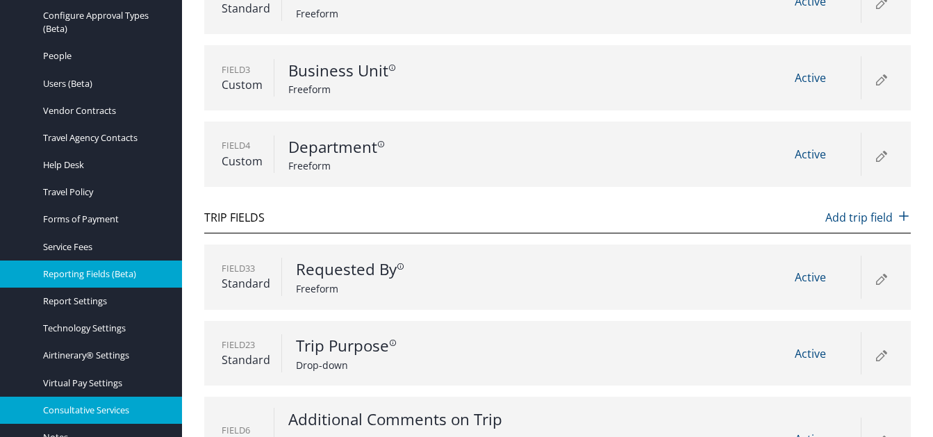
scroll to position [317, 0]
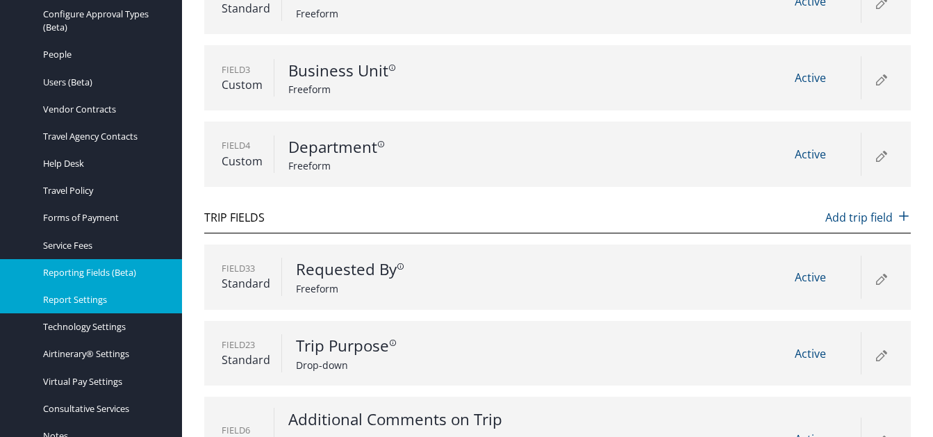
click at [88, 293] on span "Report Settings" at bounding box center [104, 299] width 122 height 13
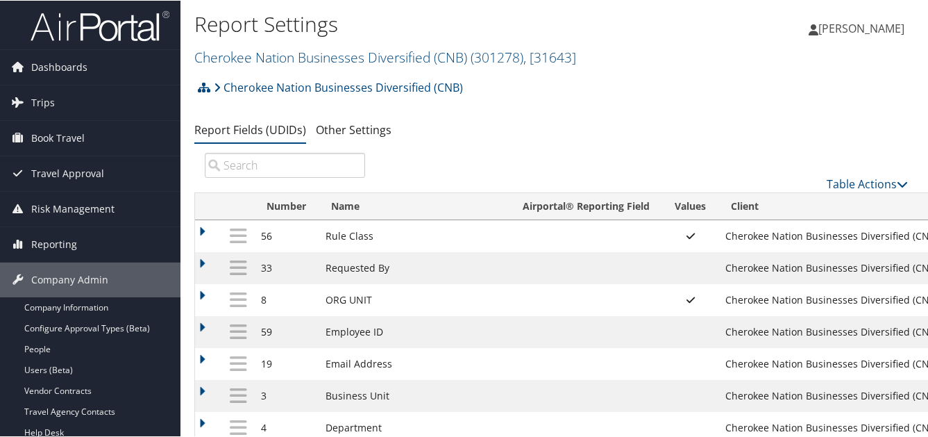
scroll to position [69, 0]
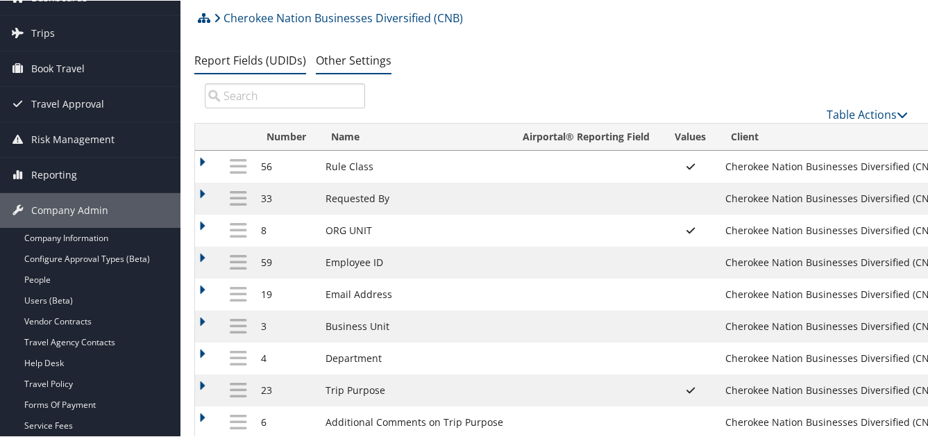
click at [316, 52] on link "Other Settings" at bounding box center [354, 59] width 76 height 15
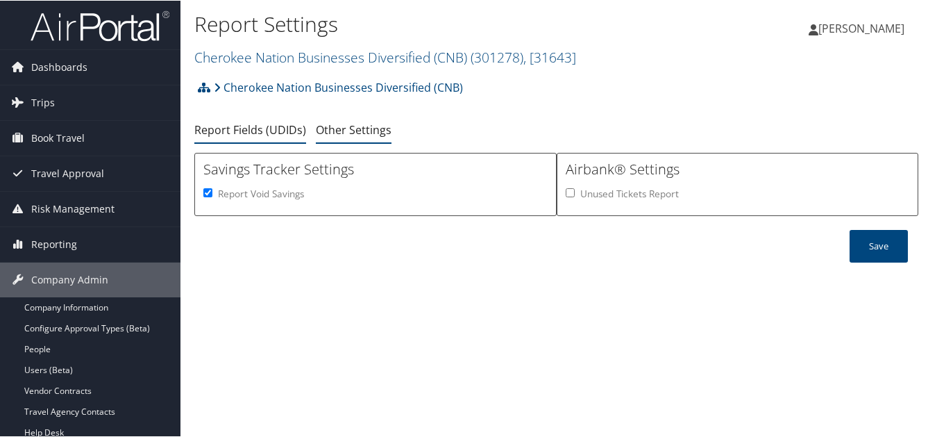
click at [231, 122] on link "Report Fields (UDIDs)" at bounding box center [250, 129] width 112 height 15
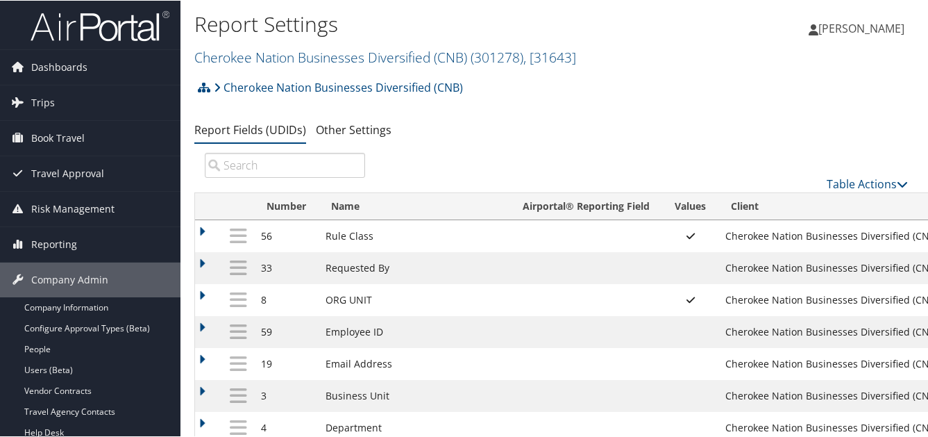
click at [674, 73] on div "Cherokee Nation Businesses Diversified (CNB) Account Structure Cherokee Nation …" at bounding box center [556, 91] width 724 height 37
click at [32, 101] on span "Trips" at bounding box center [43, 102] width 24 height 35
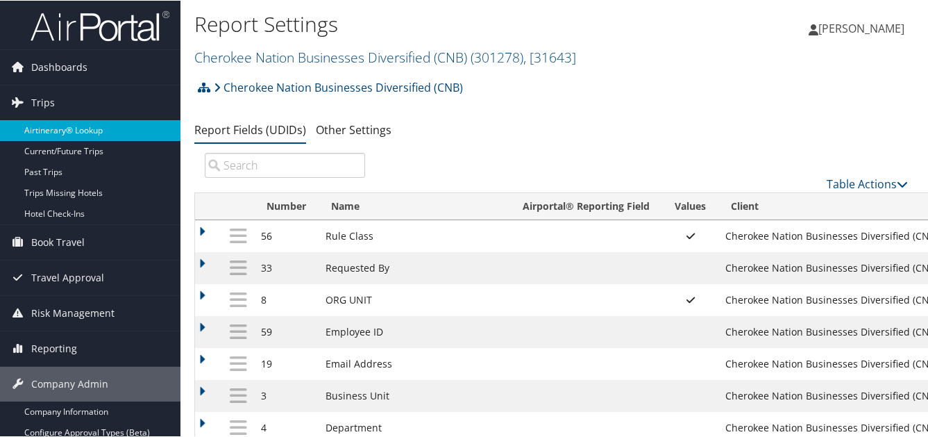
click at [72, 129] on link "Airtinerary® Lookup" at bounding box center [90, 129] width 181 height 21
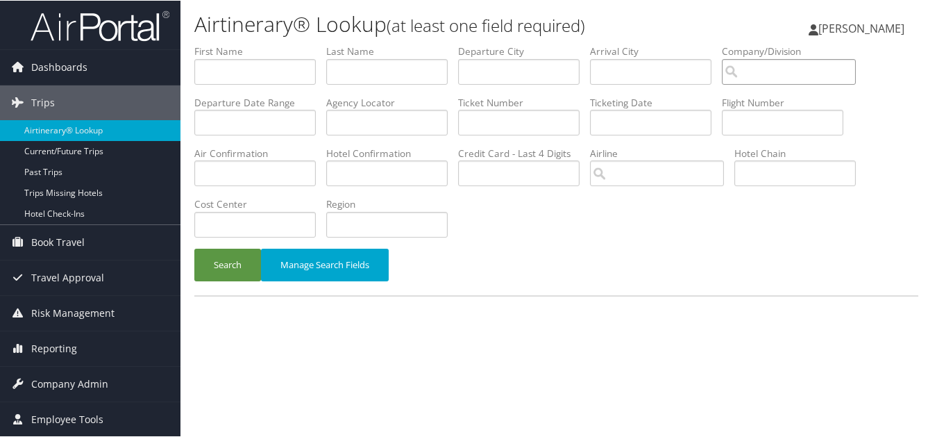
click at [722, 58] on input "search" at bounding box center [789, 71] width 134 height 26
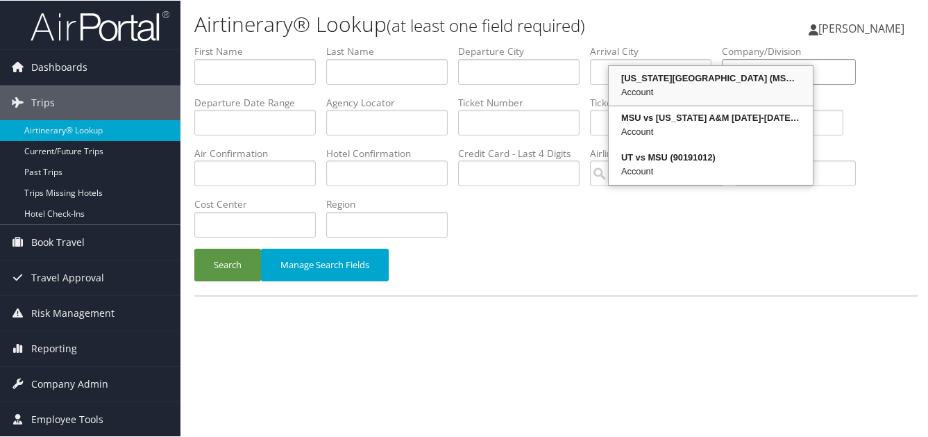
click at [670, 76] on div "[US_STATE][GEOGRAPHIC_DATA] (MSU) (301979)" at bounding box center [711, 78] width 200 height 14
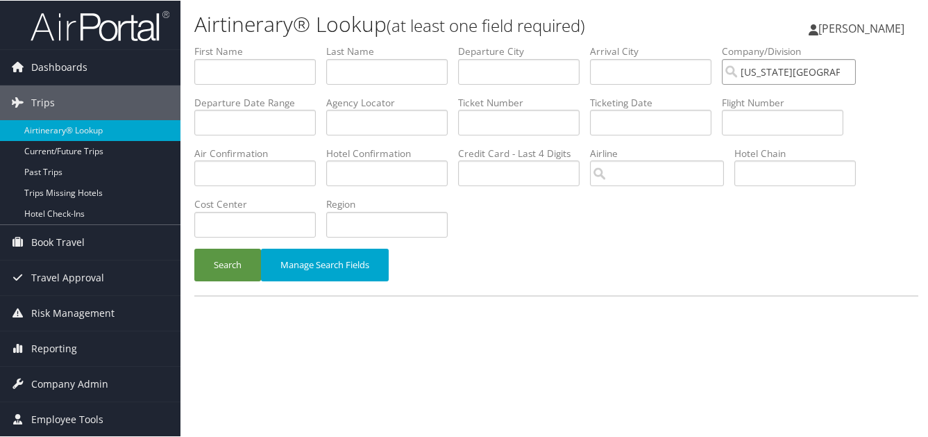
type input "[US_STATE][GEOGRAPHIC_DATA] (MSU)"
click at [458, 58] on input "text" at bounding box center [519, 71] width 122 height 26
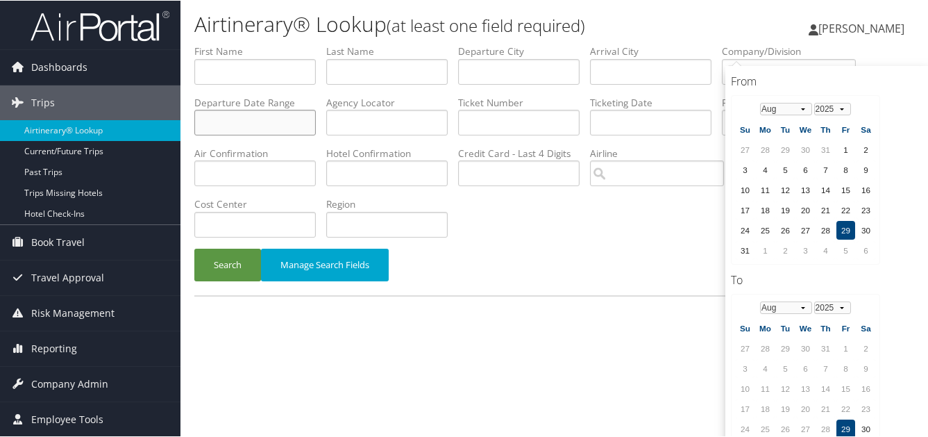
click at [316, 109] on input "text" at bounding box center [255, 122] width 122 height 26
click at [848, 220] on td "29" at bounding box center [846, 229] width 19 height 19
click at [804, 301] on select "Jan Feb Mar Apr May Jun [DATE] Aug Sep Oct Nov Dec" at bounding box center [786, 307] width 52 height 12
click at [781, 419] on td "30" at bounding box center [785, 428] width 19 height 19
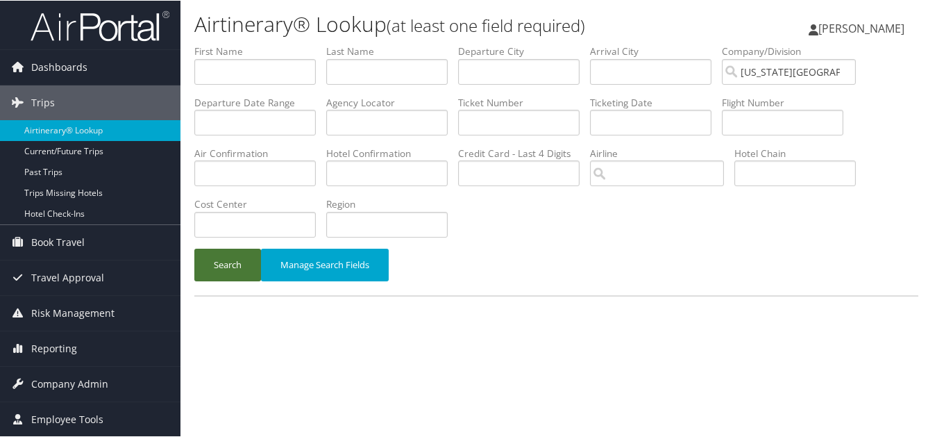
click at [214, 248] on button "Search" at bounding box center [227, 264] width 67 height 33
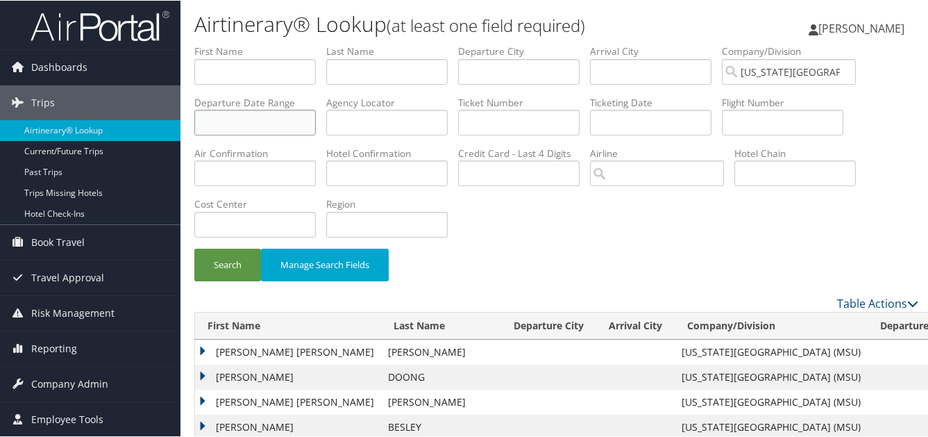
click at [316, 109] on input "text" at bounding box center [255, 122] width 122 height 26
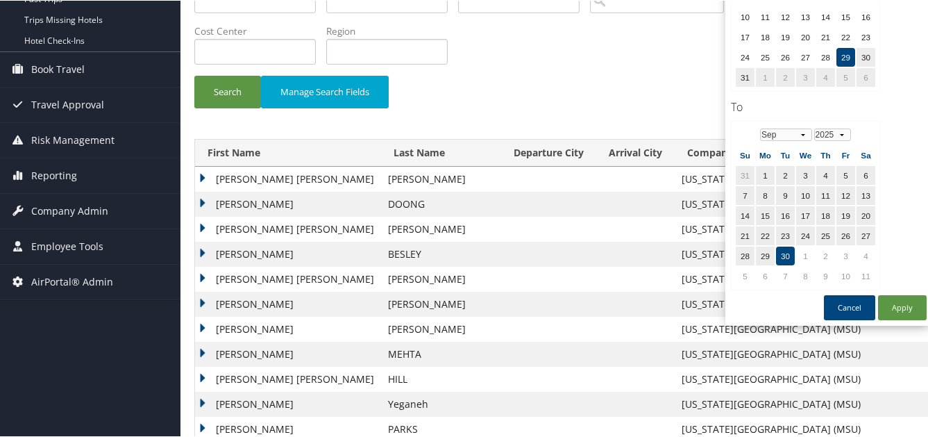
scroll to position [208, 0]
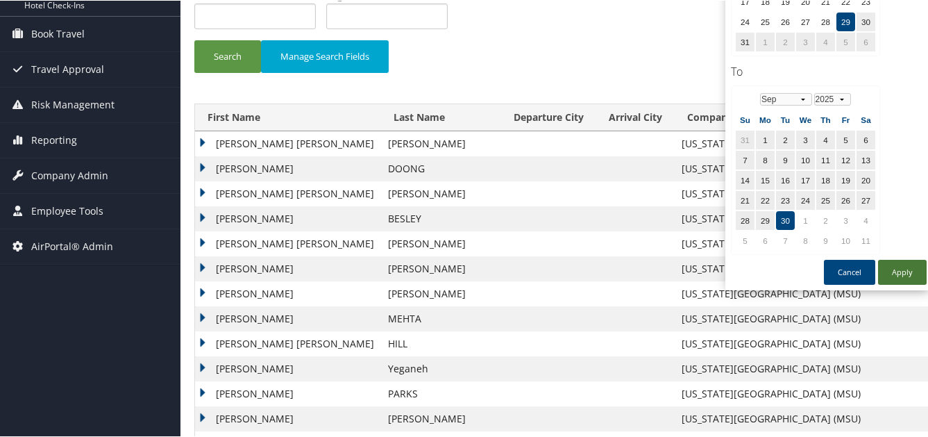
click at [904, 259] on button "Apply" at bounding box center [902, 271] width 49 height 25
type input "[DATE] - [DATE]"
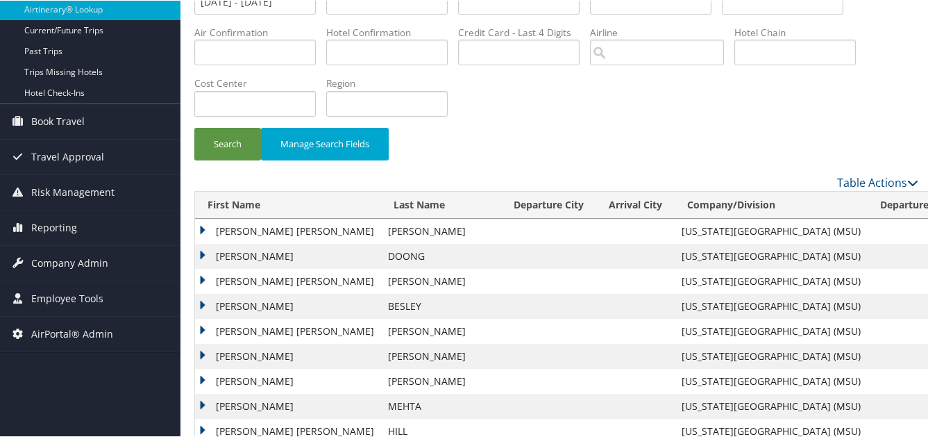
scroll to position [0, 0]
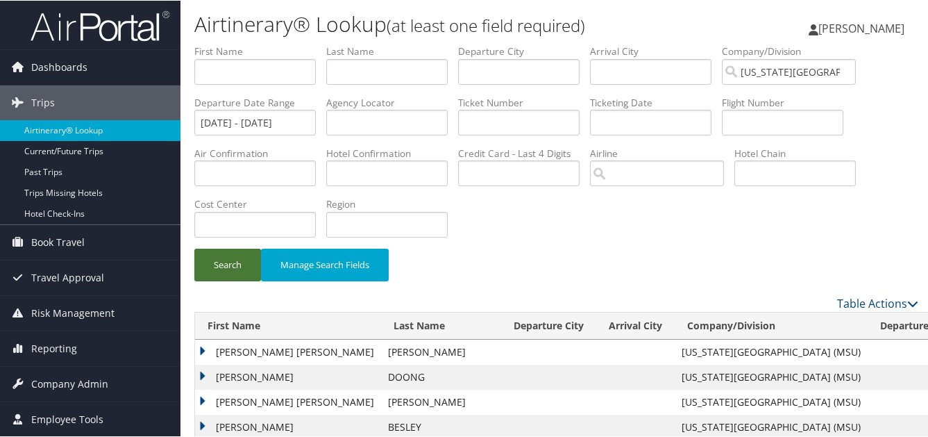
click at [223, 248] on button "Search" at bounding box center [227, 264] width 67 height 33
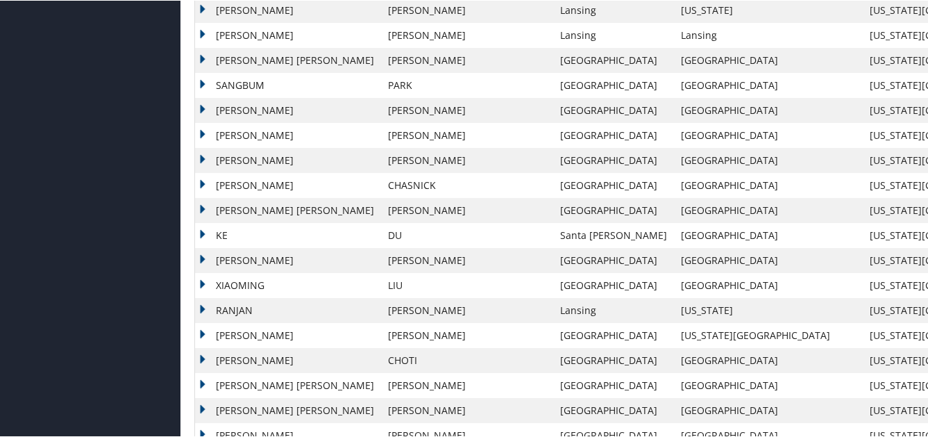
scroll to position [1679, 0]
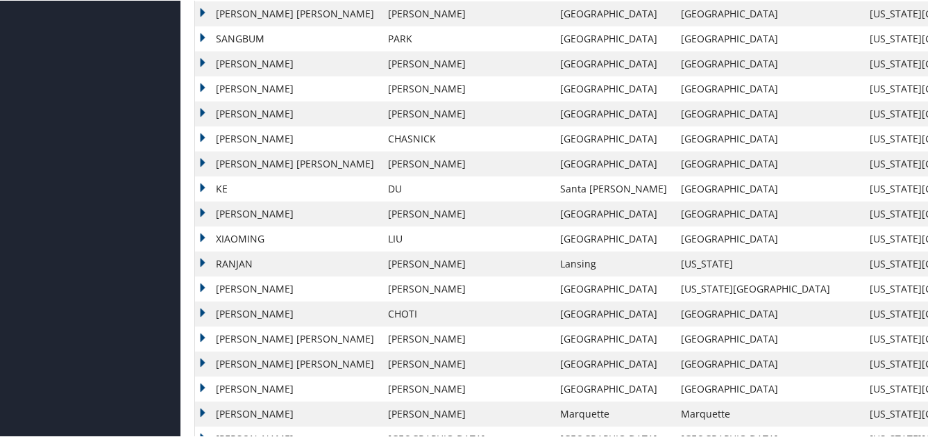
scroll to position [1743, 0]
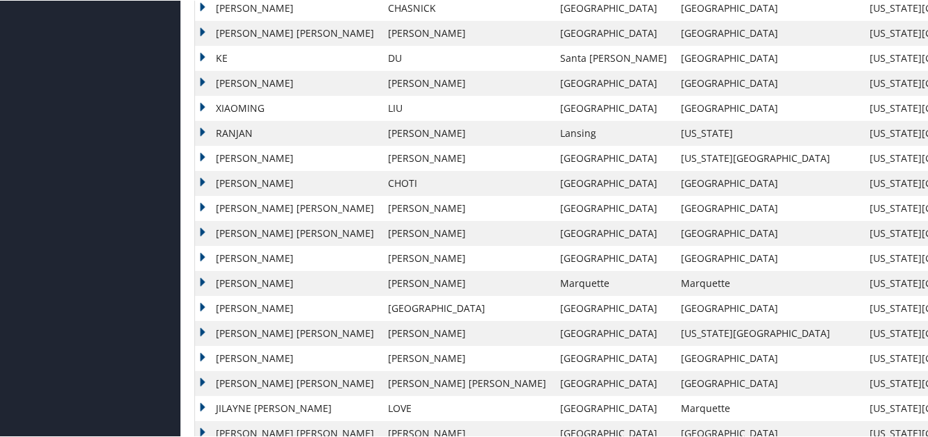
scroll to position [1871, 0]
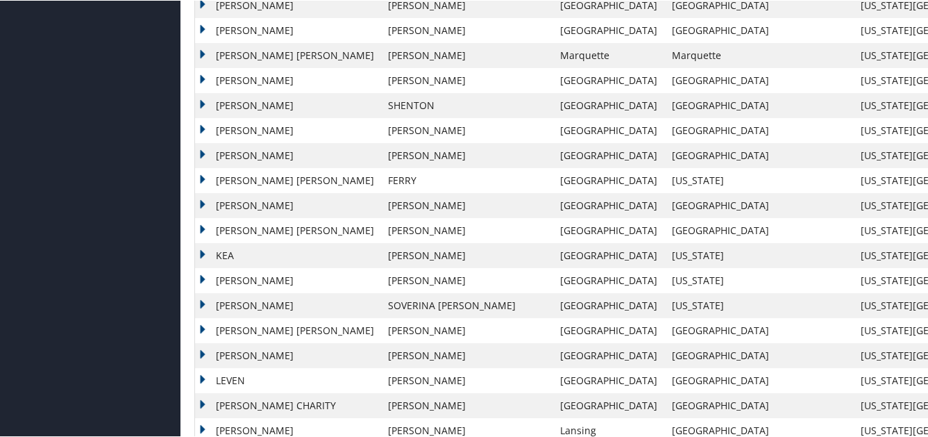
scroll to position [1679, 0]
